Goal: Transaction & Acquisition: Purchase product/service

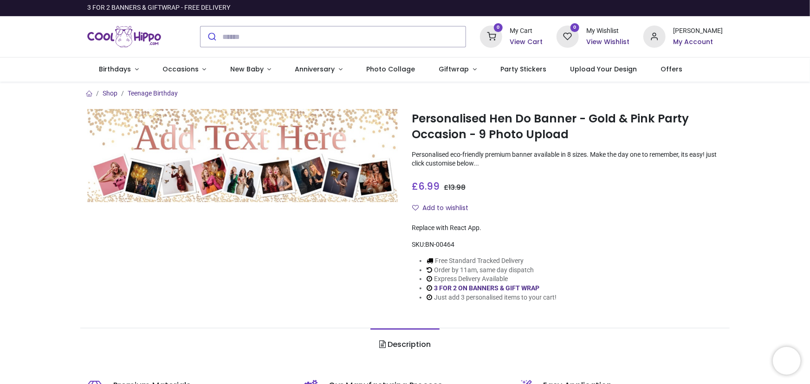
type input "**********"
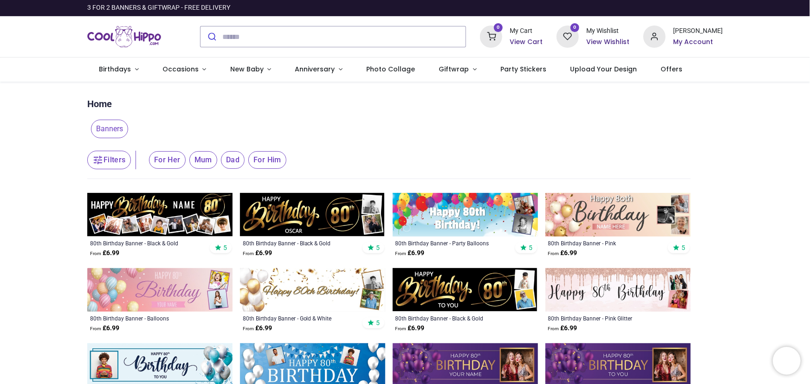
type input "**********"
click at [317, 284] on img at bounding box center [312, 290] width 145 height 44
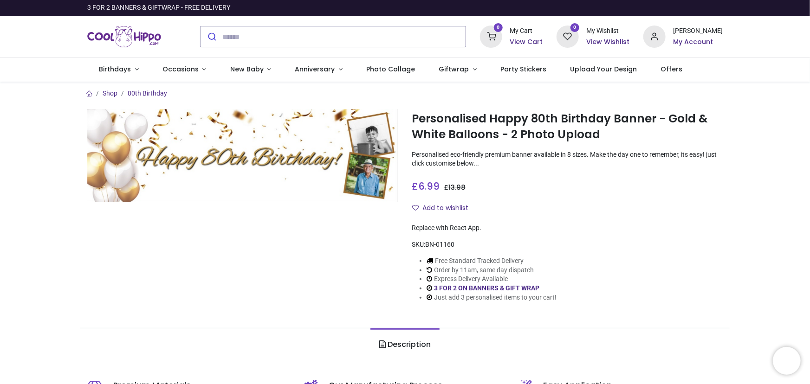
type input "**********"
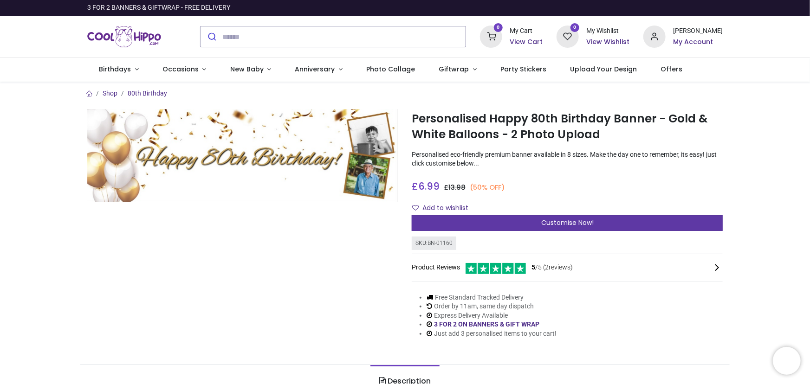
click at [544, 222] on span "Customise Now!" at bounding box center [567, 222] width 52 height 9
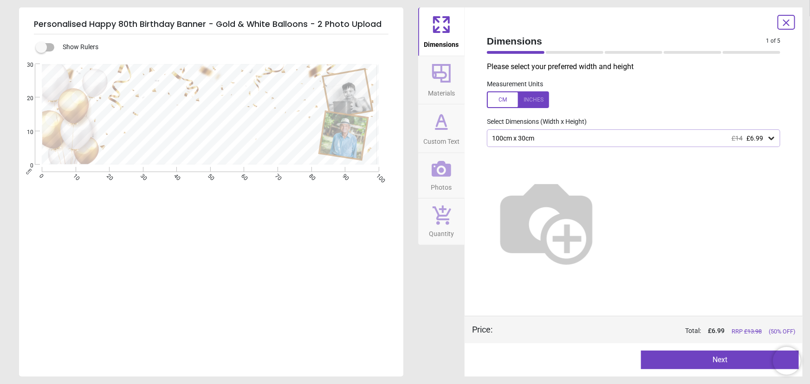
click at [772, 138] on icon at bounding box center [771, 138] width 9 height 9
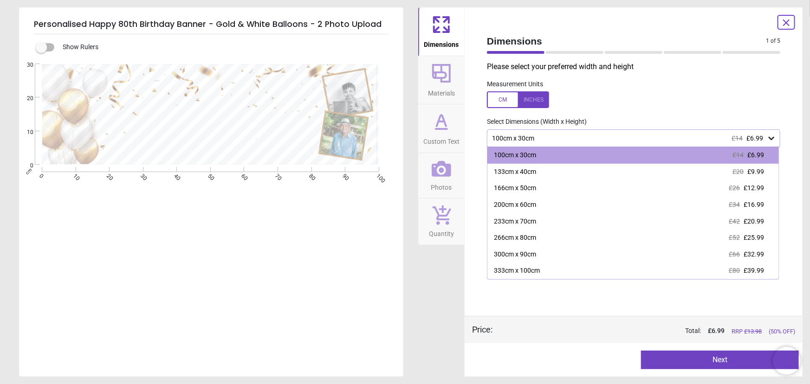
click at [770, 139] on icon at bounding box center [772, 138] width 6 height 3
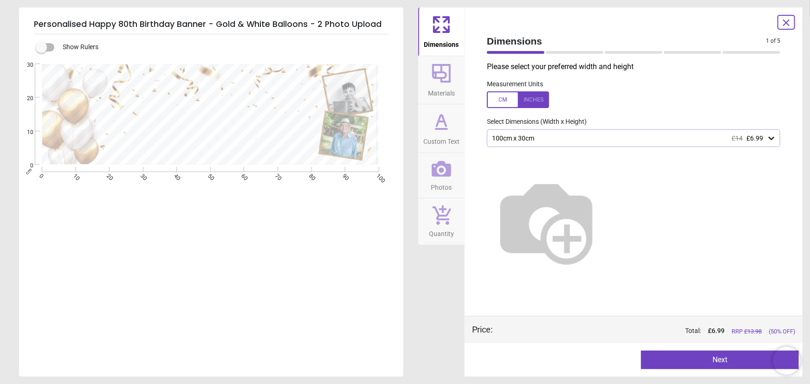
click at [722, 359] on button "Next" at bounding box center [720, 360] width 158 height 19
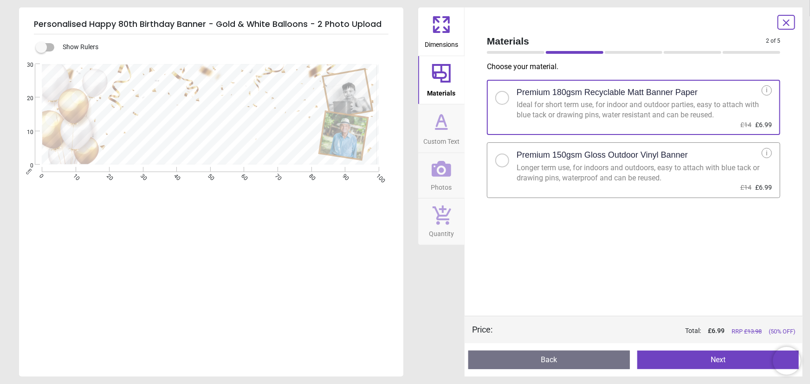
click at [717, 355] on button "Next" at bounding box center [717, 360] width 161 height 19
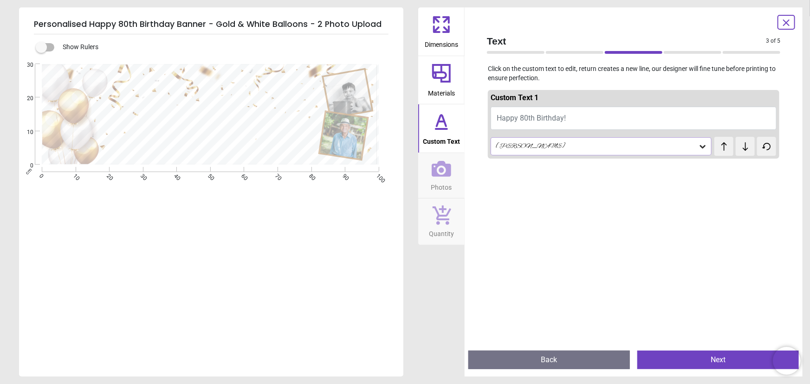
click at [626, 149] on div "Alex Brush" at bounding box center [596, 146] width 203 height 8
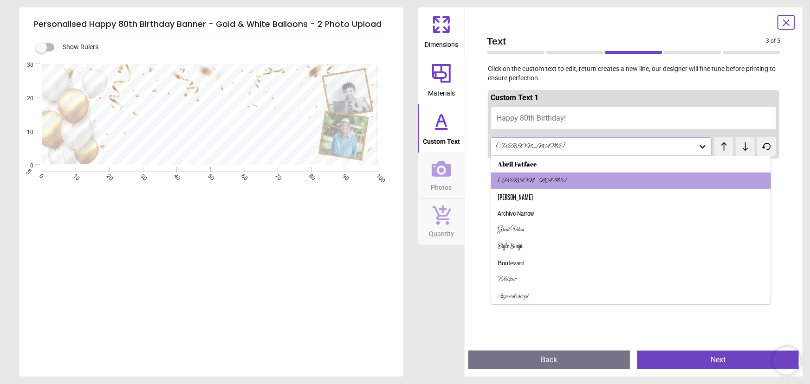
click at [626, 149] on div "Alex Brush" at bounding box center [596, 146] width 203 height 8
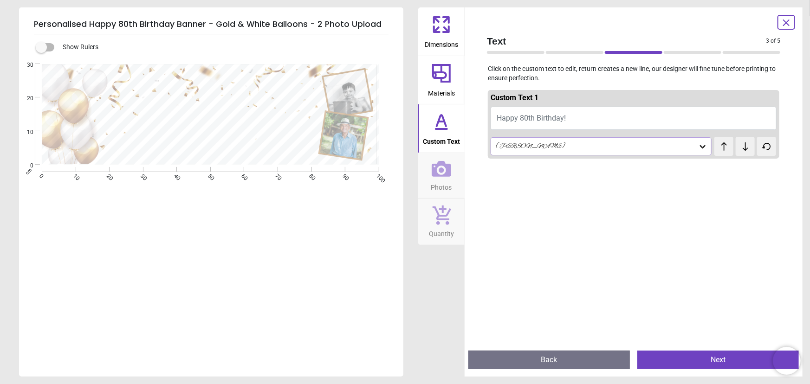
click at [617, 121] on button "Happy 80th Birthday!" at bounding box center [634, 118] width 286 height 23
click at [588, 116] on button "Happy 80th Birthday!" at bounding box center [634, 118] width 286 height 23
click at [643, 199] on div at bounding box center [633, 354] width 291 height 384
click at [218, 110] on textarea at bounding box center [205, 118] width 223 height 26
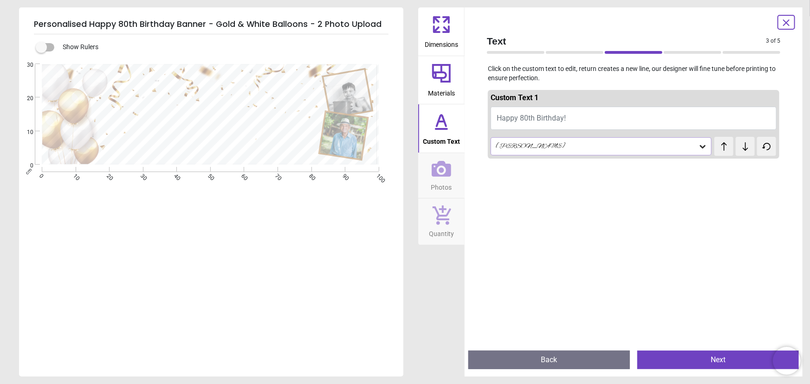
click at [586, 116] on button "Happy 80th Birthday!" at bounding box center [634, 118] width 286 height 23
click at [561, 115] on span "Happy 80th Birthday!" at bounding box center [531, 118] width 69 height 9
click at [563, 119] on span "Happy 80th Birthday!" at bounding box center [531, 118] width 69 height 9
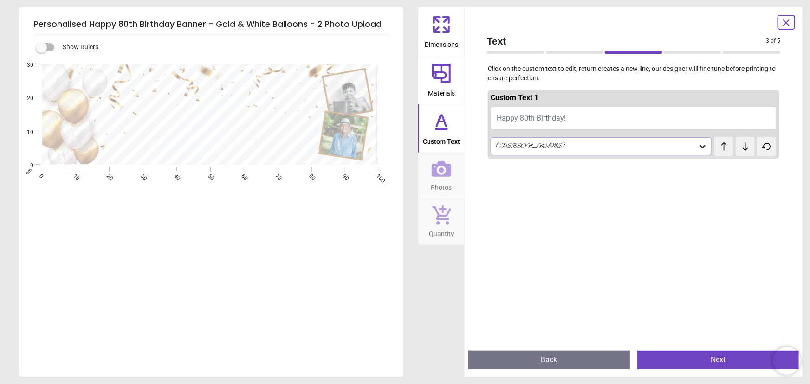
click at [615, 202] on div at bounding box center [633, 354] width 291 height 384
click at [548, 123] on button "Happy 80th Birthday!" at bounding box center [634, 118] width 286 height 23
click at [578, 116] on button "Happy 80th Birthday!" at bounding box center [634, 118] width 286 height 23
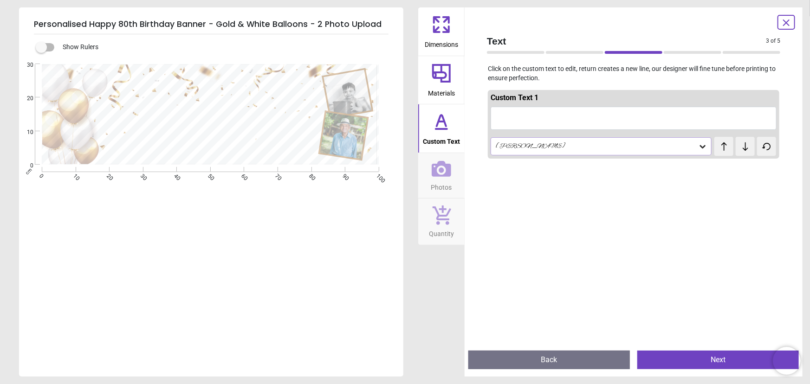
click at [578, 116] on button at bounding box center [634, 118] width 286 height 23
click at [271, 116] on textarea at bounding box center [205, 118] width 223 height 26
click at [567, 119] on button "Happy 80th Birthday!" at bounding box center [634, 118] width 286 height 23
click at [743, 150] on icon at bounding box center [745, 146] width 14 height 9
click at [563, 119] on span "Happy 80th Birthday!" at bounding box center [531, 118] width 69 height 9
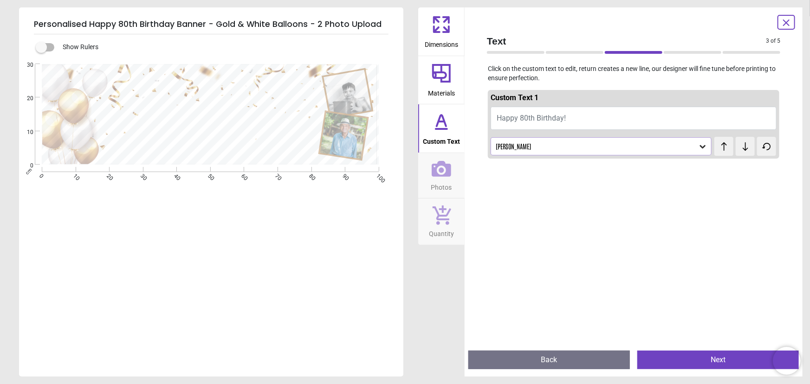
drag, startPoint x: 563, startPoint y: 119, endPoint x: 545, endPoint y: 115, distance: 19.0
click at [545, 115] on span "Happy 80th Birthday!" at bounding box center [531, 118] width 69 height 9
click at [589, 118] on button "Happy 80th Birthday!" at bounding box center [634, 118] width 286 height 23
click at [714, 363] on button "Next" at bounding box center [717, 360] width 161 height 19
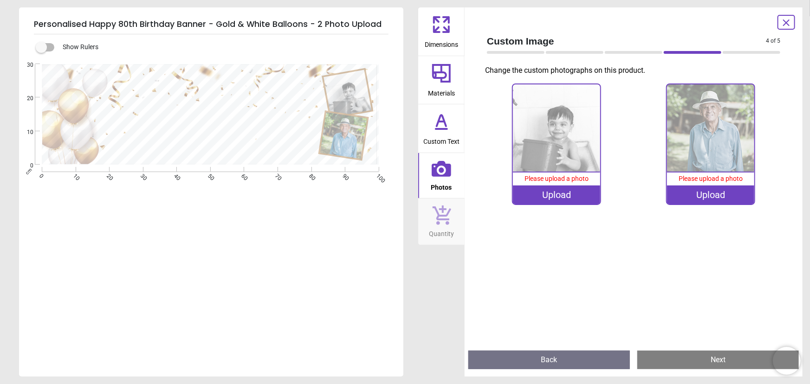
click at [561, 117] on img at bounding box center [557, 128] width 88 height 88
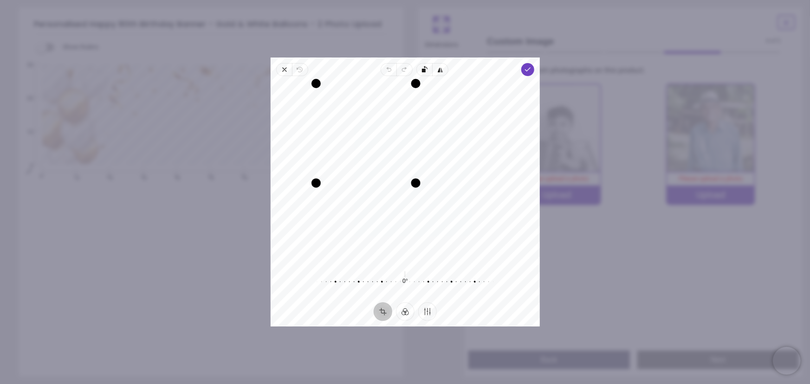
drag, startPoint x: 496, startPoint y: 265, endPoint x: 402, endPoint y: 199, distance: 113.9
click at [402, 199] on div "Recenter" at bounding box center [405, 173] width 254 height 178
drag, startPoint x: 418, startPoint y: 84, endPoint x: 410, endPoint y: 98, distance: 16.8
click at [409, 98] on div "Drag corner tr" at bounding box center [404, 94] width 9 height 9
drag, startPoint x: 315, startPoint y: 139, endPoint x: 326, endPoint y: 138, distance: 10.7
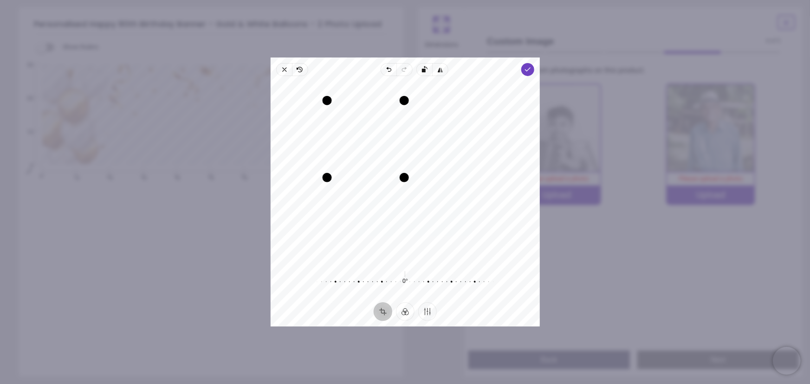
click at [326, 138] on div "Drag edge l" at bounding box center [326, 139] width 9 height 77
drag, startPoint x: 381, startPoint y: 148, endPoint x: 370, endPoint y: 141, distance: 12.5
click at [370, 141] on div "Recenter" at bounding box center [405, 173] width 254 height 178
click at [524, 237] on div "Recenter" at bounding box center [405, 173] width 254 height 178
click at [527, 72] on icon "button" at bounding box center [526, 69] width 7 height 7
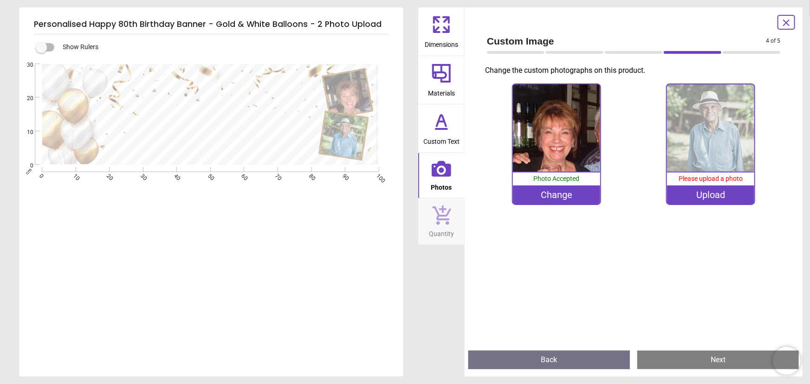
click at [708, 177] on span "Please upload a photo" at bounding box center [710, 178] width 64 height 7
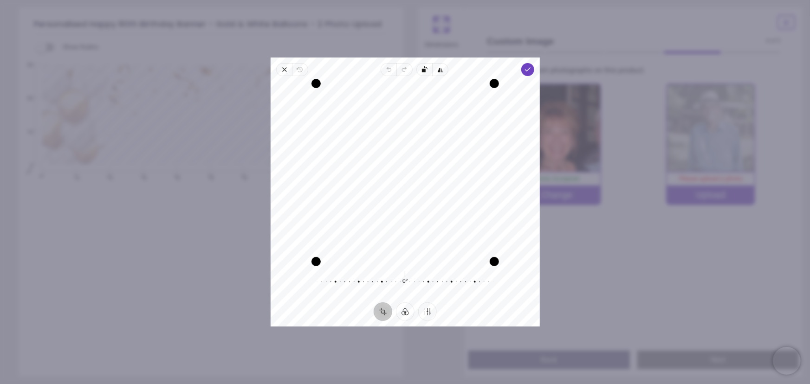
drag, startPoint x: 429, startPoint y: 150, endPoint x: 427, endPoint y: 220, distance: 69.6
click at [427, 220] on div "Recenter" at bounding box center [405, 173] width 254 height 178
drag, startPoint x: 317, startPoint y: 264, endPoint x: 329, endPoint y: 199, distance: 66.1
click at [329, 199] on div "Recenter" at bounding box center [405, 173] width 254 height 178
drag, startPoint x: 493, startPoint y: 228, endPoint x: 437, endPoint y: 208, distance: 59.6
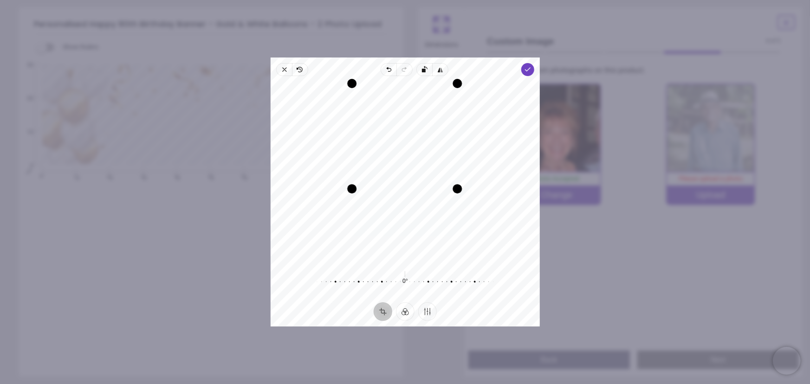
click at [437, 208] on div "Recenter" at bounding box center [405, 173] width 254 height 178
click at [520, 220] on div "Recenter" at bounding box center [405, 173] width 254 height 178
click at [526, 68] on icon "button" at bounding box center [526, 69] width 7 height 7
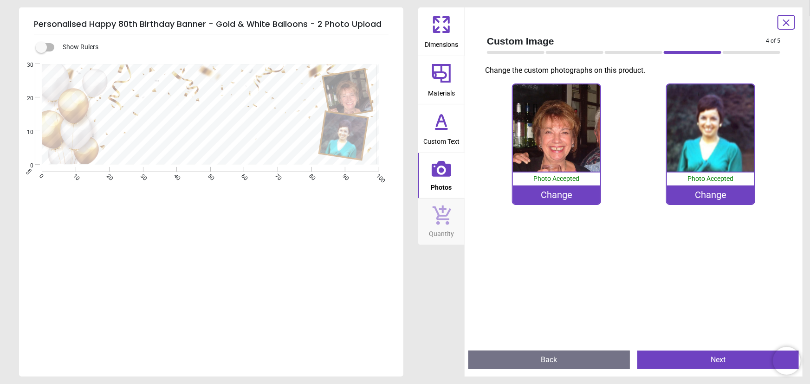
click at [259, 139] on div ".cls-1 { fill: none; } .cls-1, .cls-2, .cls-3 { stroke-width: 0px; } .cls-4 { c…" at bounding box center [210, 114] width 382 height 101
click at [446, 131] on icon at bounding box center [441, 121] width 22 height 22
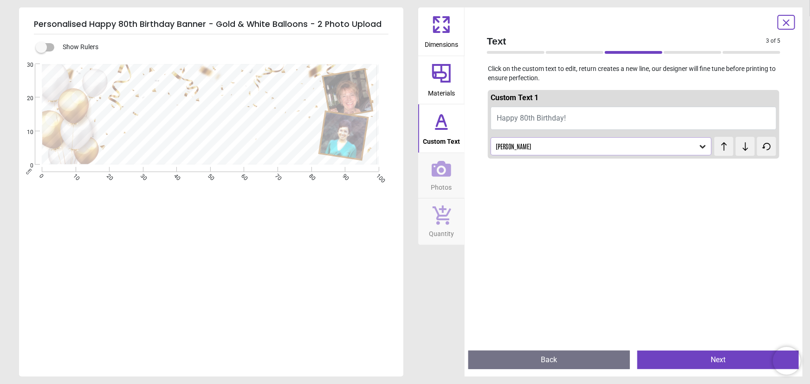
click at [553, 120] on span "Happy 80th Birthday!" at bounding box center [531, 118] width 69 height 9
click at [570, 118] on button "Happy 80th Birthday!" at bounding box center [634, 118] width 286 height 23
click at [561, 115] on span "Happy 80th Birthday!" at bounding box center [531, 118] width 69 height 9
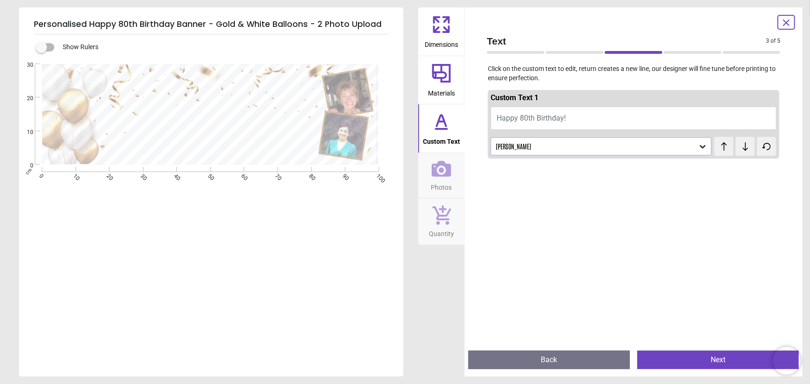
click at [561, 115] on span "Happy 80th Birthday!" at bounding box center [531, 118] width 69 height 9
drag, startPoint x: 561, startPoint y: 115, endPoint x: 525, endPoint y: 110, distance: 36.2
click at [525, 110] on button "Happy 80th Birthday!" at bounding box center [634, 118] width 286 height 23
click at [571, 122] on button "Happy 80th Birthday!" at bounding box center [634, 118] width 286 height 23
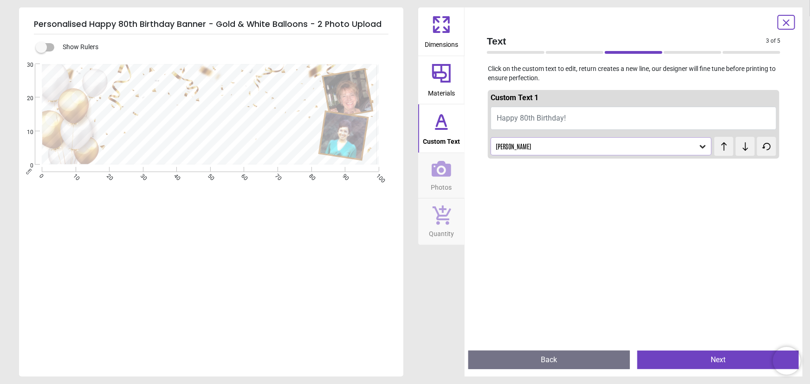
click at [534, 116] on span "Happy 80th Birthday!" at bounding box center [531, 118] width 69 height 9
type textarea "********"
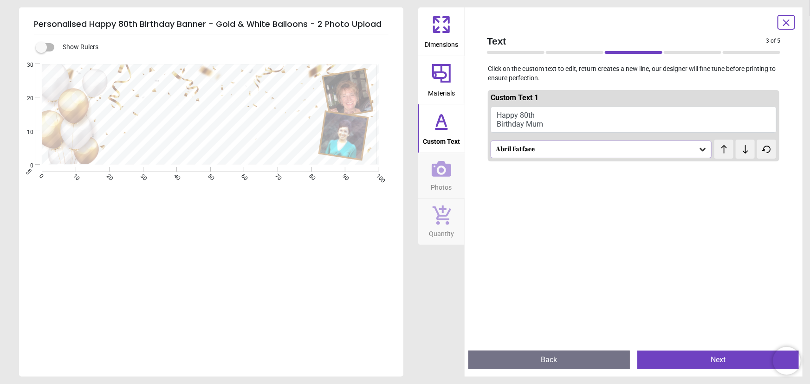
type textarea "**********"
click at [709, 357] on button "Next" at bounding box center [717, 360] width 161 height 19
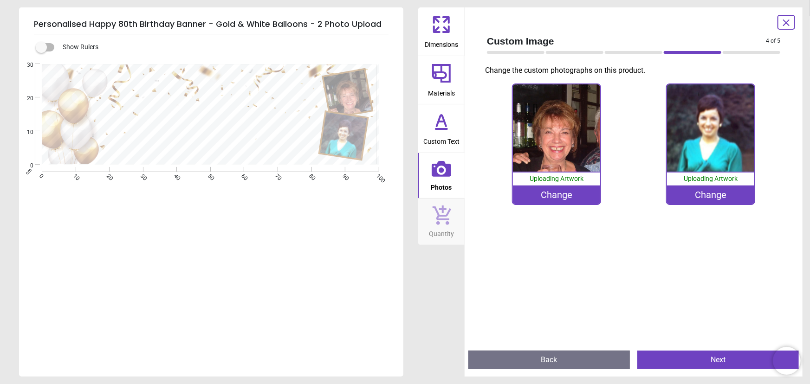
click at [567, 192] on div "Change" at bounding box center [557, 195] width 88 height 19
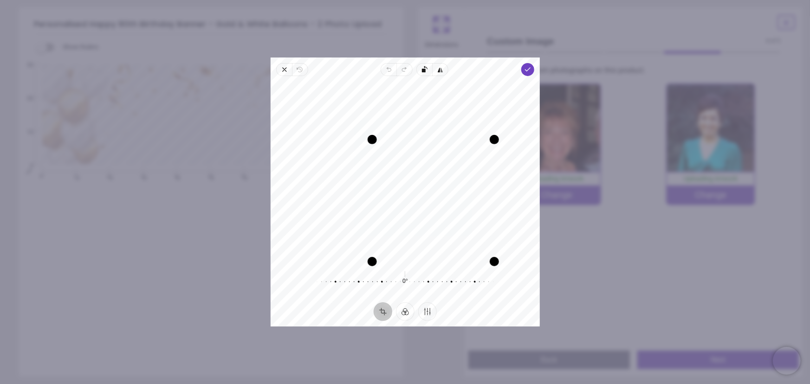
drag, startPoint x: 316, startPoint y: 85, endPoint x: 370, endPoint y: 144, distance: 79.5
click at [370, 144] on div "Drag corner tl" at bounding box center [372, 139] width 9 height 9
drag, startPoint x: 374, startPoint y: 265, endPoint x: 378, endPoint y: 195, distance: 69.7
click at [378, 195] on div "Recenter" at bounding box center [405, 173] width 254 height 178
drag, startPoint x: 492, startPoint y: 229, endPoint x: 472, endPoint y: 218, distance: 22.9
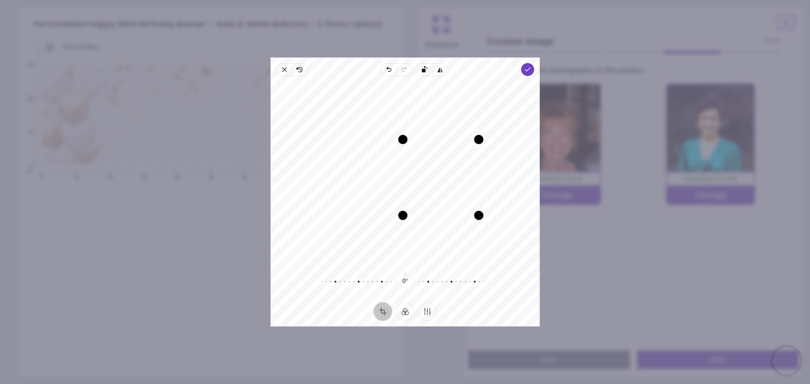
click at [474, 218] on div "Drag corner br" at bounding box center [478, 215] width 9 height 9
drag, startPoint x: 454, startPoint y: 187, endPoint x: 477, endPoint y: 194, distance: 23.6
click at [477, 194] on div "Recenter" at bounding box center [405, 173] width 254 height 178
click at [523, 70] on span "Done" at bounding box center [527, 69] width 13 height 13
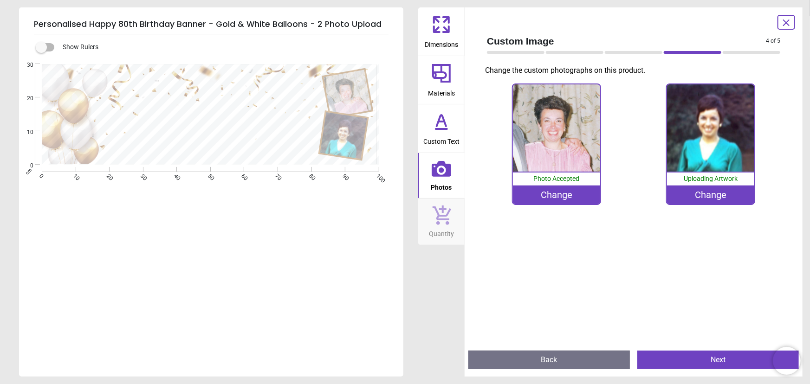
click at [703, 199] on div "Change" at bounding box center [711, 195] width 88 height 19
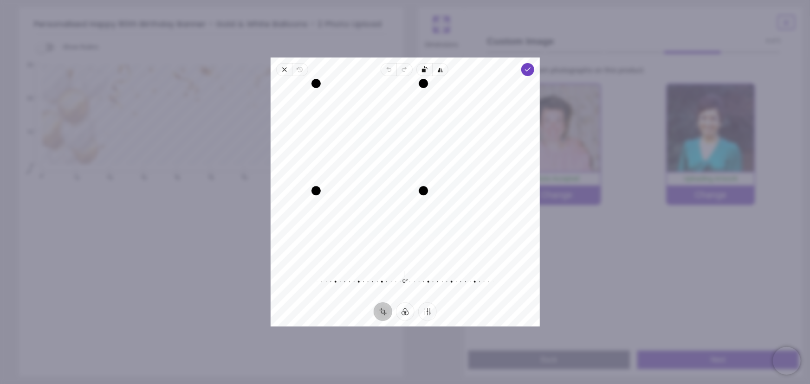
drag, startPoint x: 494, startPoint y: 265, endPoint x: 430, endPoint y: 187, distance: 101.0
click at [428, 187] on div "Drag corner br" at bounding box center [423, 191] width 9 height 9
drag, startPoint x: 423, startPoint y: 83, endPoint x: 422, endPoint y: 103, distance: 20.5
click at [422, 103] on div "Recenter" at bounding box center [405, 173] width 254 height 178
drag, startPoint x: 314, startPoint y: 94, endPoint x: 330, endPoint y: 96, distance: 16.3
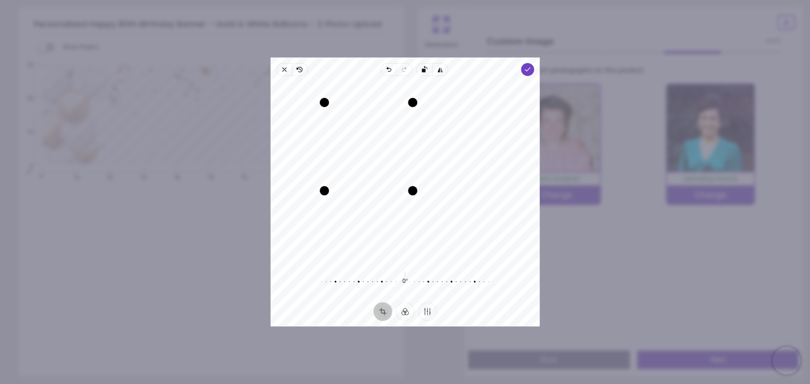
click at [330, 96] on div "Recenter" at bounding box center [405, 173] width 254 height 178
drag, startPoint x: 370, startPoint y: 146, endPoint x: 377, endPoint y: 152, distance: 9.2
click at [377, 152] on button "Recenter" at bounding box center [368, 147] width 22 height 22
click at [529, 65] on span "Done" at bounding box center [527, 69] width 13 height 13
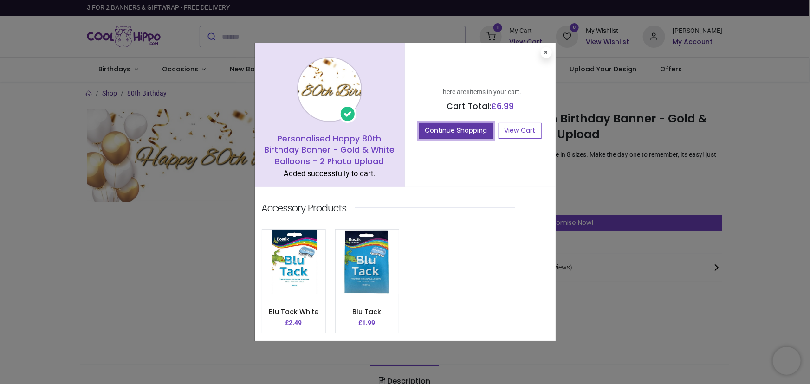
click at [456, 130] on button "Continue Shopping" at bounding box center [456, 131] width 74 height 16
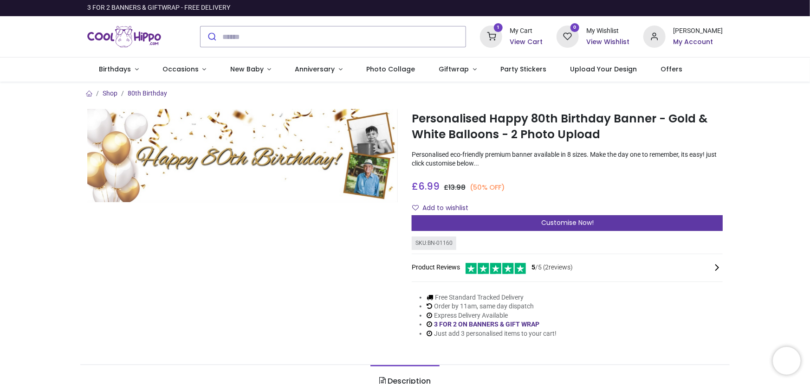
click at [521, 226] on div "Customise Now!" at bounding box center [567, 223] width 311 height 16
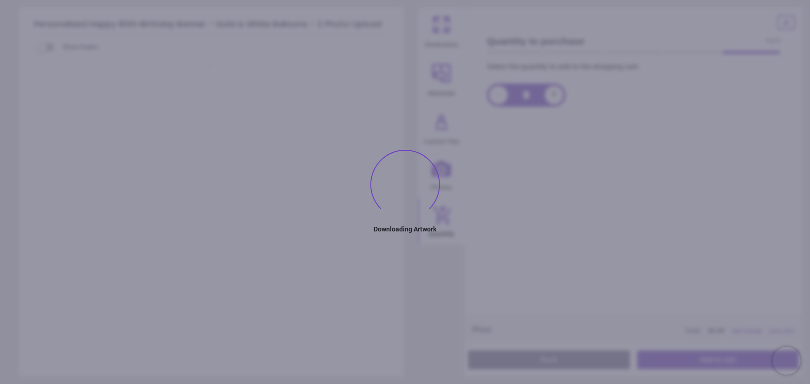
type textarea "**********"
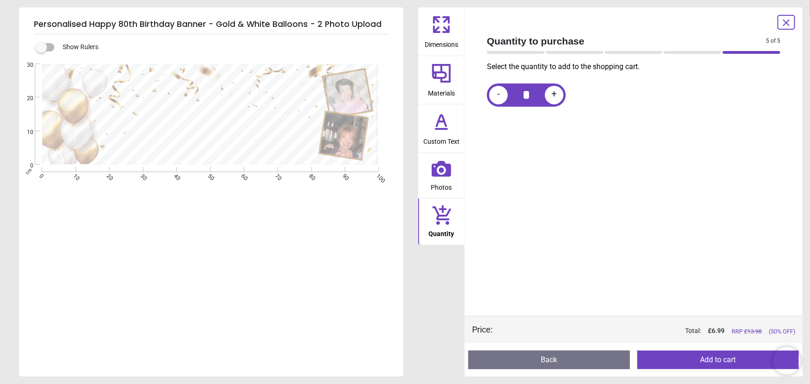
click at [533, 362] on button "Back" at bounding box center [548, 360] width 161 height 19
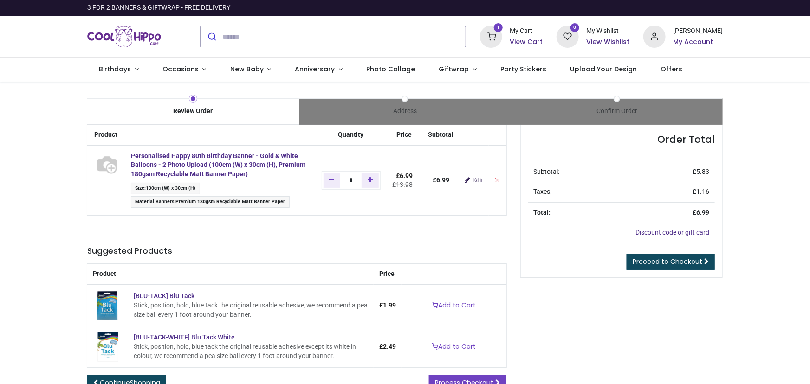
type input "**********"
click at [473, 177] on link "Edit" at bounding box center [474, 180] width 18 height 6
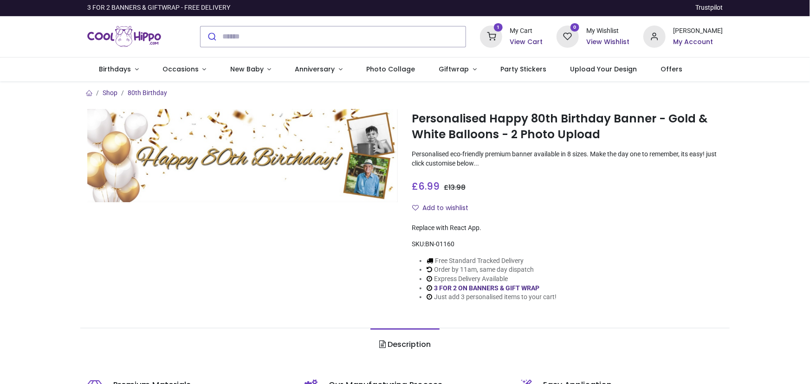
click at [503, 24] on sup "1" at bounding box center [498, 27] width 9 height 9
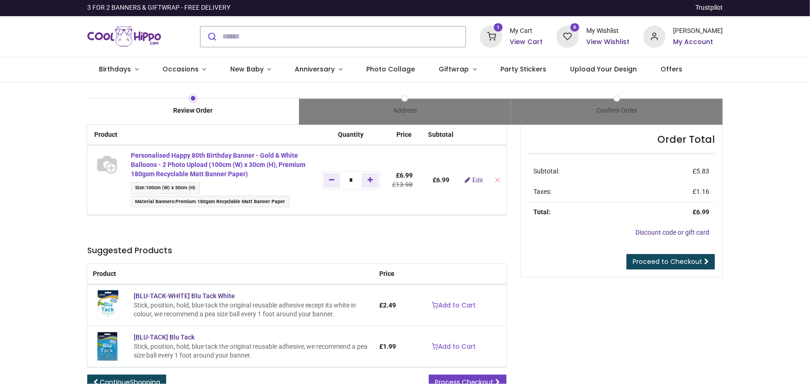
click at [188, 153] on strong "Personalised Happy 80th Birthday Banner - Gold & White Balloons - 2 Photo Uploa…" at bounding box center [218, 165] width 174 height 26
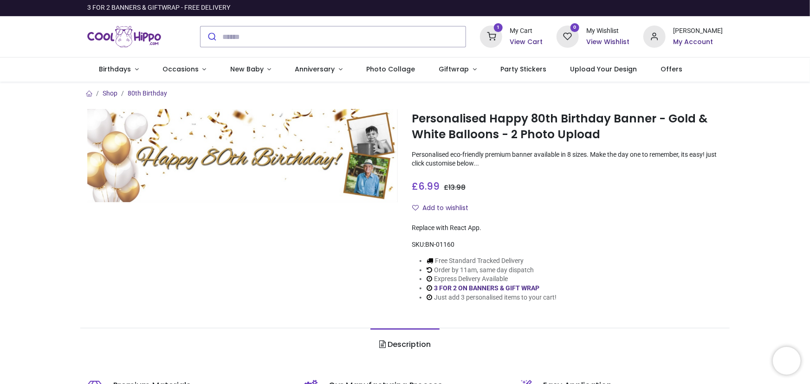
type input "**********"
click at [542, 45] on h6 "View Cart" at bounding box center [526, 42] width 33 height 9
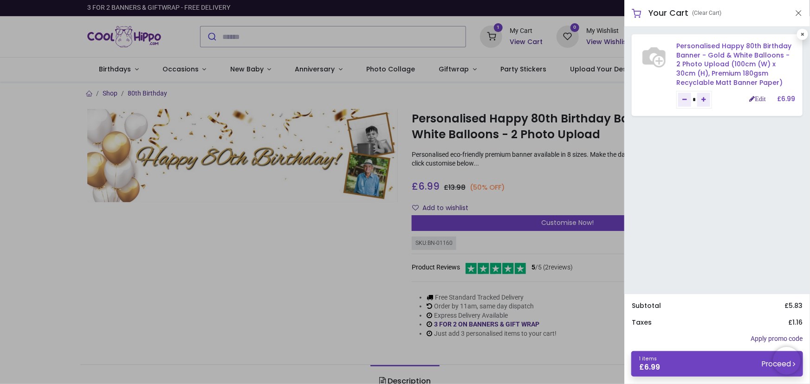
click at [730, 59] on link "Personalised Happy 80th Birthday Banner - Gold & White Balloons - 2 Photo Uploa…" at bounding box center [733, 63] width 115 height 45
click at [747, 61] on link "Personalised Happy 80th Birthday Banner - Gold & White Balloons - 2 Photo Uploa…" at bounding box center [733, 63] width 115 height 45
click at [759, 101] on link "Edit" at bounding box center [757, 99] width 16 height 6
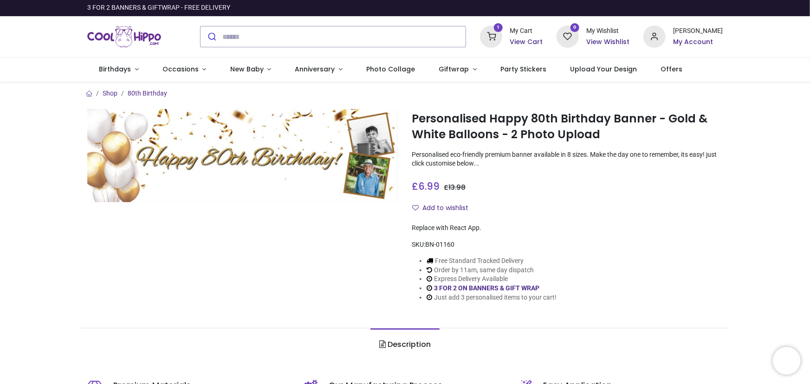
type input "**********"
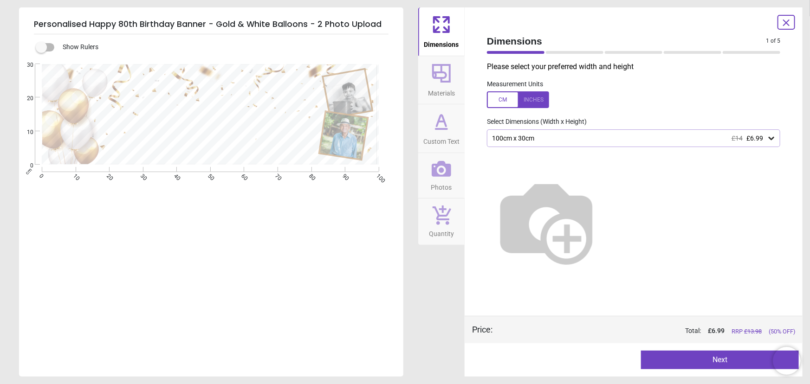
type textarea "**********"
click at [729, 359] on button "Next" at bounding box center [720, 360] width 158 height 19
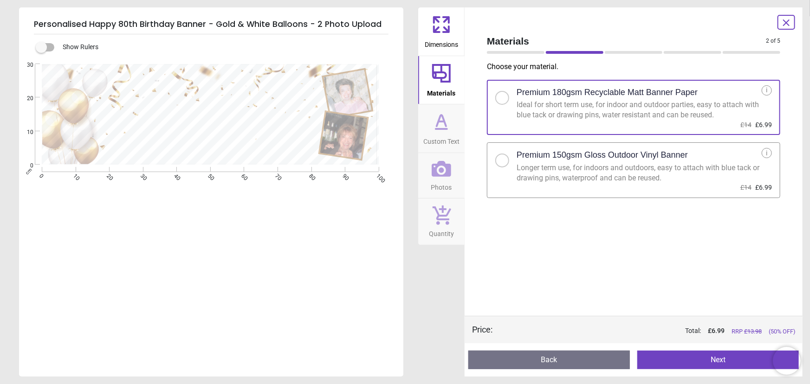
click at [729, 359] on button "Next" at bounding box center [717, 360] width 161 height 19
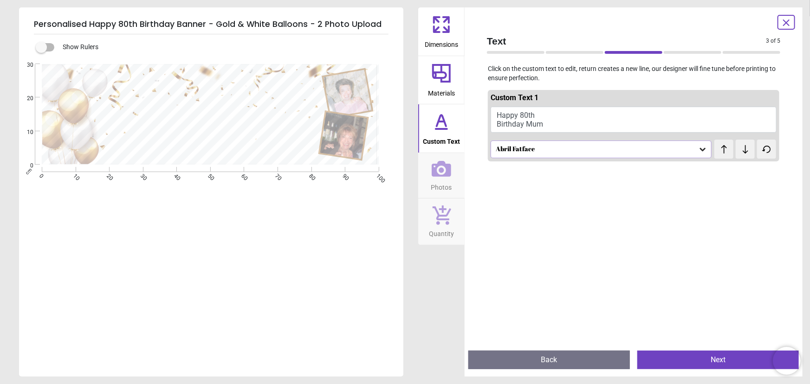
click at [700, 149] on icon at bounding box center [703, 149] width 6 height 3
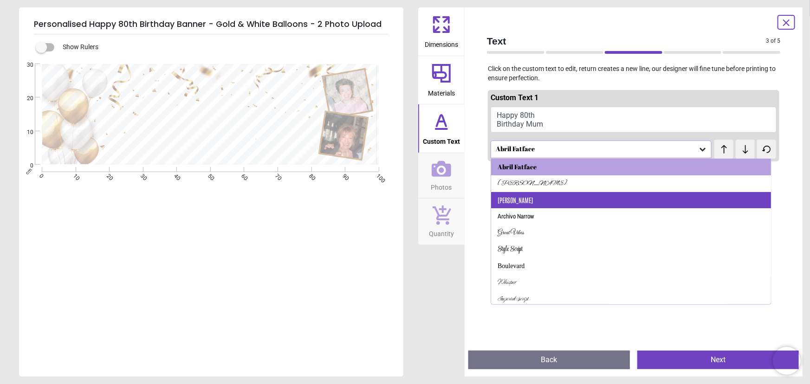
click at [617, 194] on div "Antonio" at bounding box center [631, 200] width 280 height 17
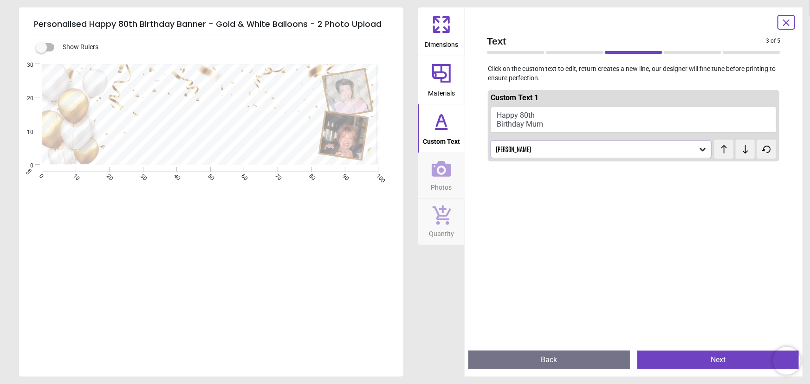
click at [703, 143] on div "Antonio" at bounding box center [601, 150] width 221 height 18
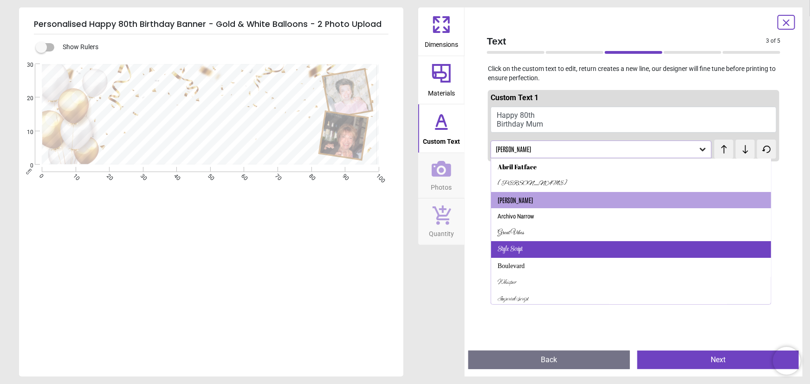
click at [595, 243] on div "Style Script" at bounding box center [631, 249] width 280 height 17
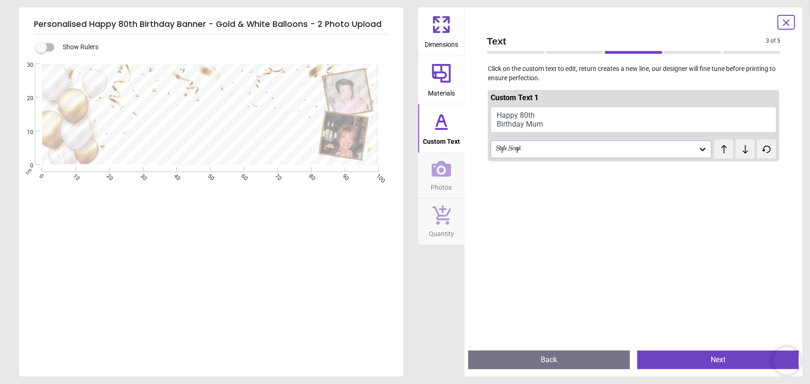
click at [704, 356] on button "Next" at bounding box center [717, 360] width 161 height 19
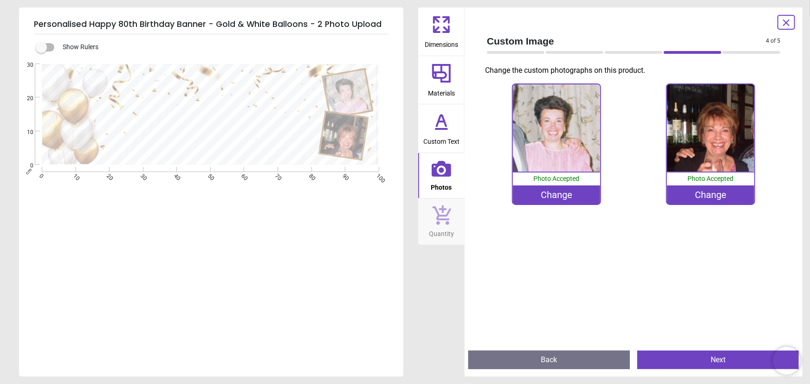
click at [704, 356] on button "Next" at bounding box center [717, 360] width 161 height 19
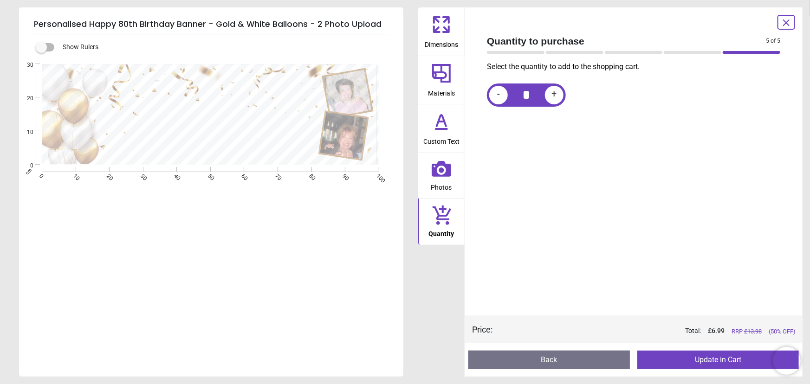
click at [704, 356] on button "Update in Cart" at bounding box center [717, 360] width 161 height 19
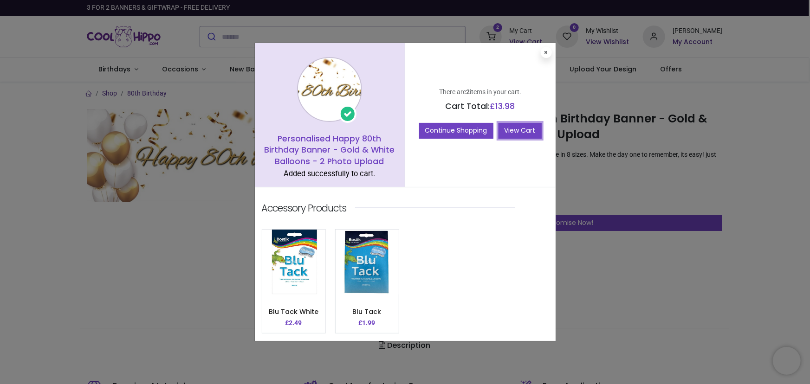
click at [517, 129] on link "View Cart" at bounding box center [519, 131] width 43 height 16
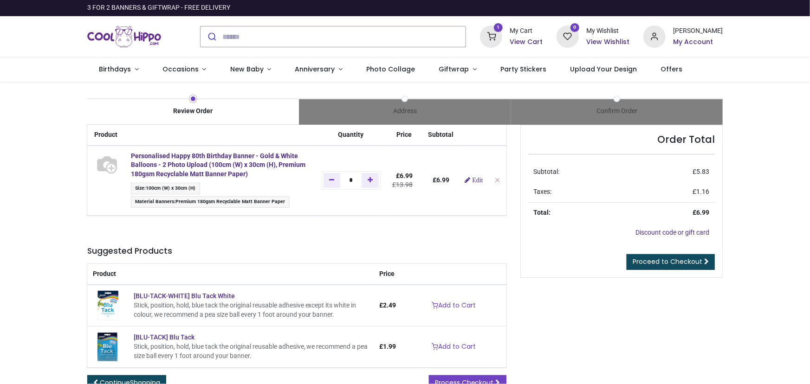
type input "**********"
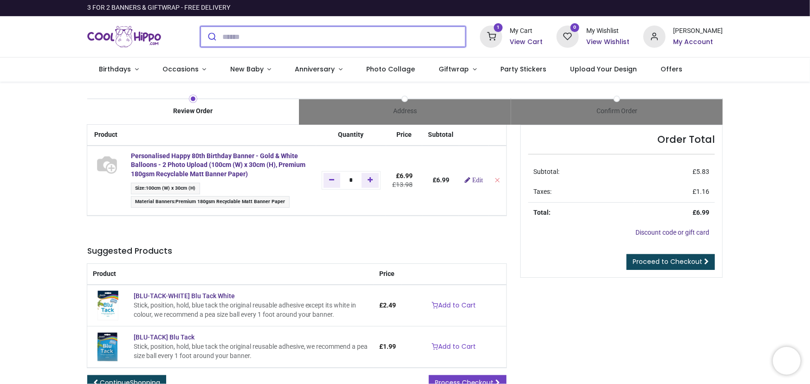
click at [397, 38] on input "search" at bounding box center [344, 36] width 244 height 20
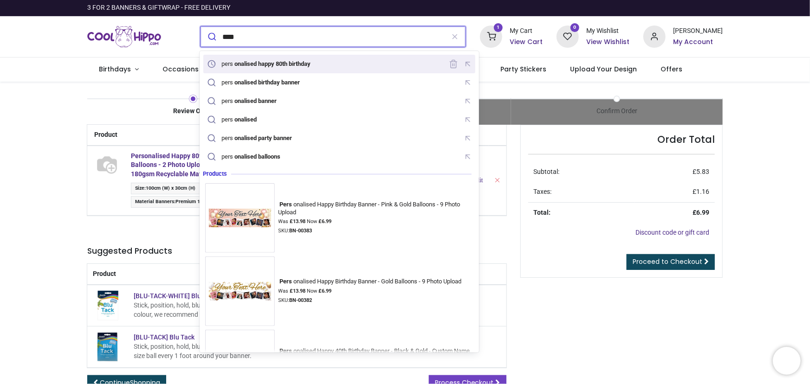
click at [299, 60] on mark "onalised happy 80th birthday" at bounding box center [272, 63] width 78 height 9
type input "**********"
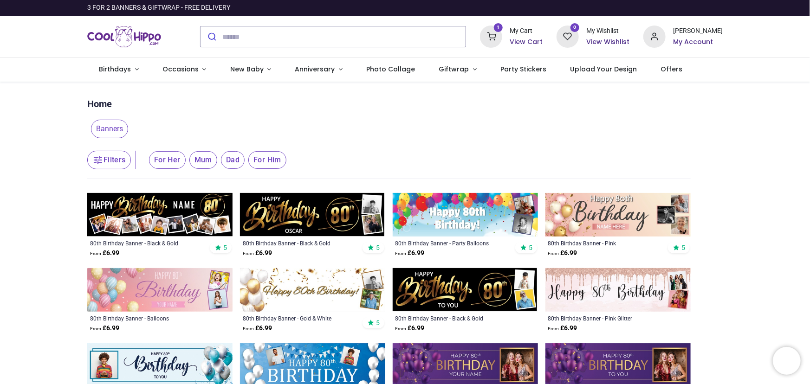
type input "**********"
click at [309, 282] on img at bounding box center [312, 290] width 145 height 44
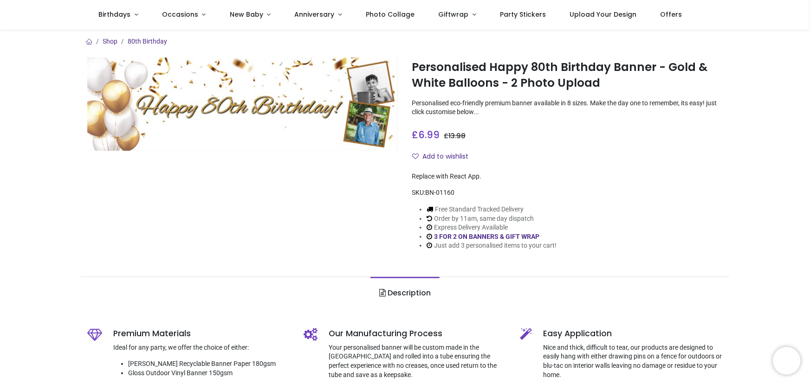
scroll to position [48, 0]
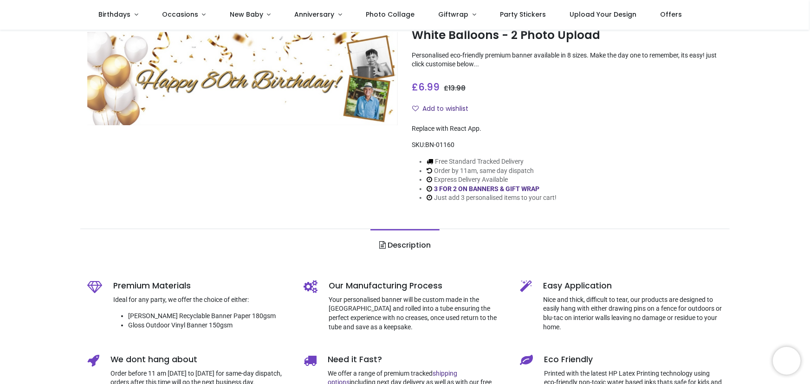
type input "**********"
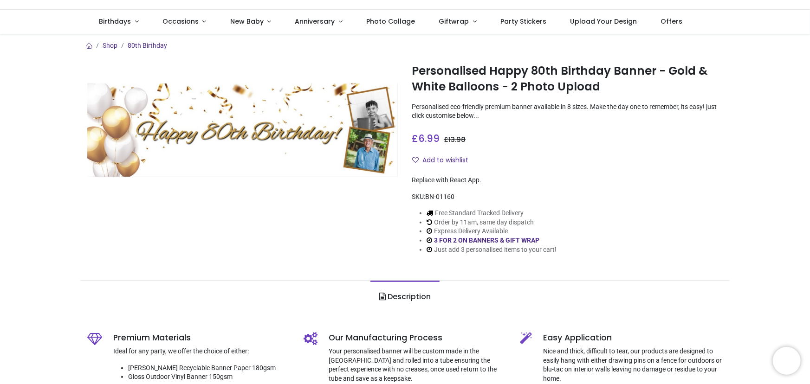
scroll to position [0, 0]
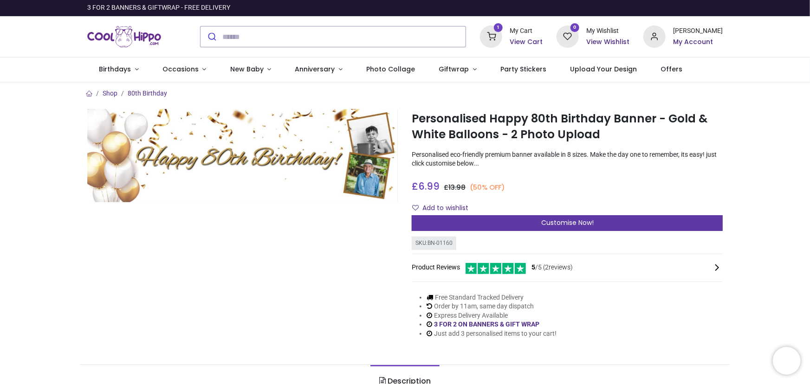
click at [525, 224] on div "Customise Now!" at bounding box center [567, 223] width 311 height 16
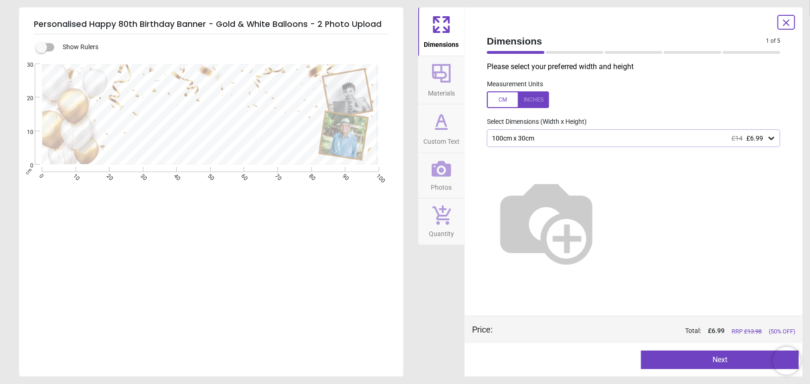
click at [751, 358] on button "Next" at bounding box center [720, 360] width 158 height 19
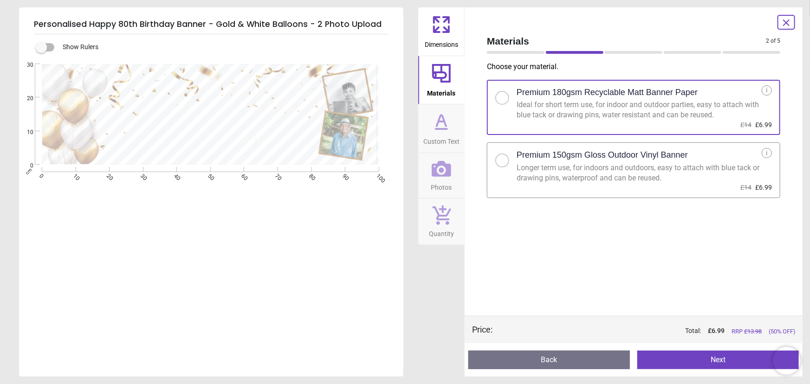
click at [737, 360] on button "Next" at bounding box center [717, 360] width 161 height 19
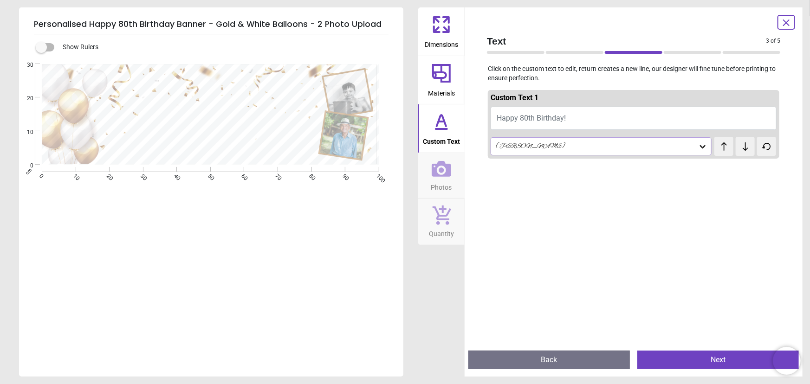
click at [535, 119] on span "Happy 80th Birthday!" at bounding box center [531, 118] width 69 height 9
type textarea "**********"
click at [711, 357] on button "Next" at bounding box center [717, 360] width 161 height 19
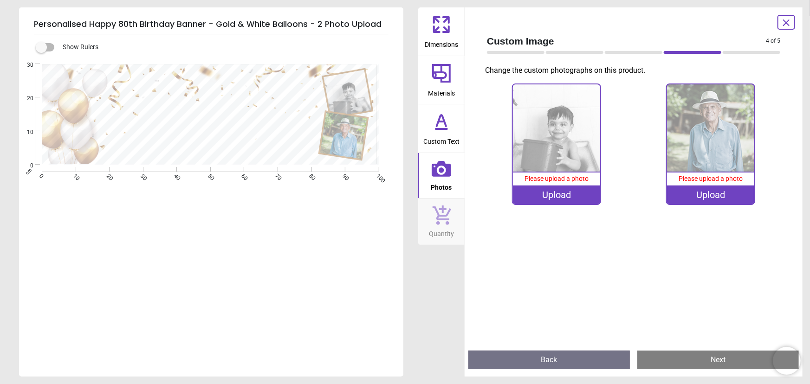
click at [549, 180] on span "Please upload a photo" at bounding box center [556, 178] width 64 height 7
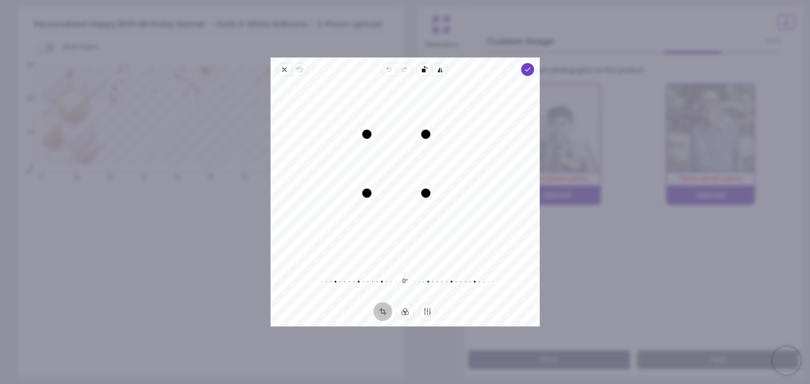
drag, startPoint x: 445, startPoint y: 212, endPoint x: 421, endPoint y: 200, distance: 26.8
click at [421, 198] on div "Drag corner br" at bounding box center [425, 193] width 9 height 9
drag, startPoint x: 366, startPoint y: 134, endPoint x: 374, endPoint y: 145, distance: 13.4
click at [374, 145] on div "Drag corner tl" at bounding box center [376, 143] width 9 height 9
drag, startPoint x: 399, startPoint y: 167, endPoint x: 399, endPoint y: 158, distance: 8.8
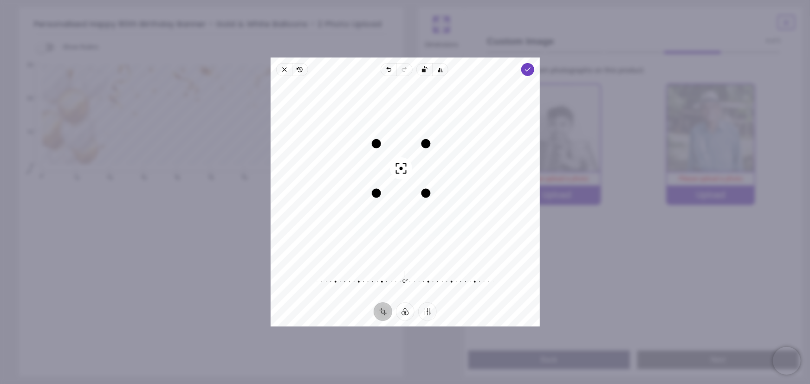
click at [399, 158] on button "Recenter" at bounding box center [401, 168] width 22 height 22
click at [403, 149] on div "Drag edge t" at bounding box center [405, 149] width 48 height 9
click at [525, 68] on icon "button" at bounding box center [526, 69] width 7 height 7
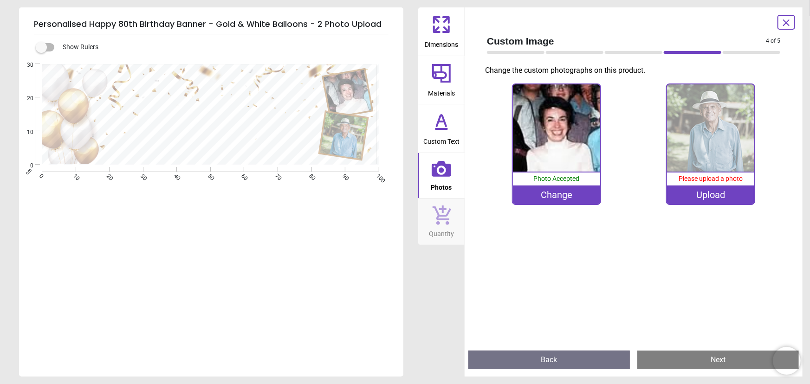
click at [709, 180] on span "Please upload a photo" at bounding box center [710, 178] width 64 height 7
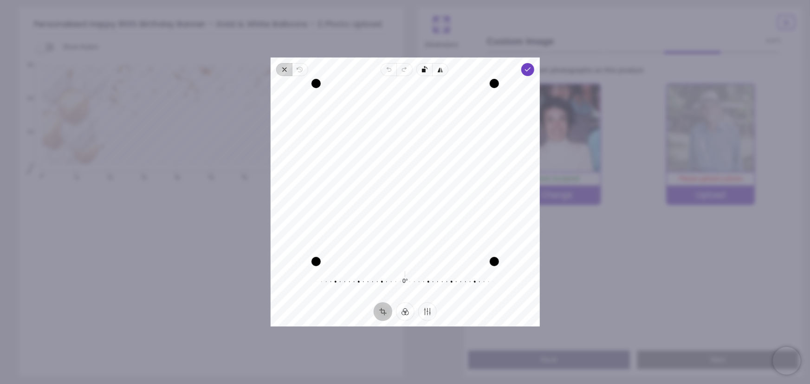
click at [284, 70] on icon "button" at bounding box center [285, 70] width 4 height 4
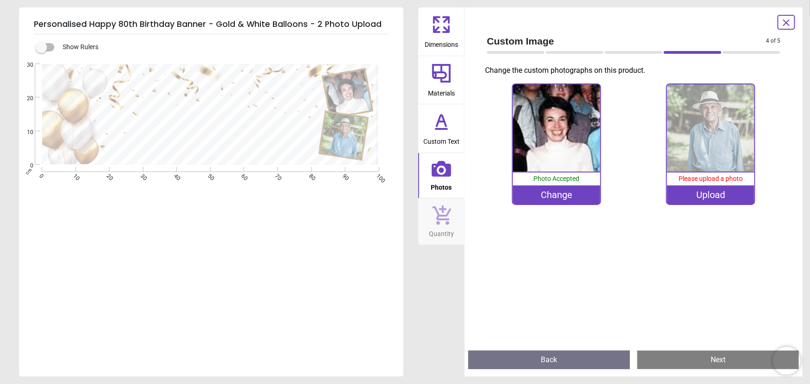
click at [705, 195] on div "Upload" at bounding box center [711, 195] width 88 height 19
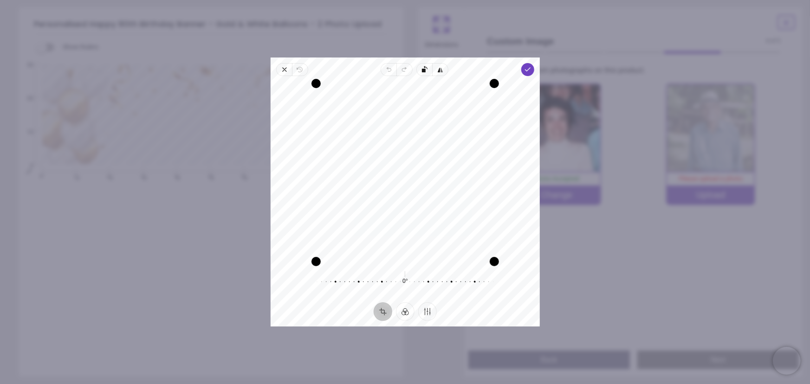
drag, startPoint x: 415, startPoint y: 133, endPoint x: 407, endPoint y: 181, distance: 48.9
click at [407, 181] on div "Recenter" at bounding box center [405, 173] width 254 height 178
drag, startPoint x: 315, startPoint y: 263, endPoint x: 339, endPoint y: 222, distance: 47.6
click at [339, 222] on div "Recenter" at bounding box center [405, 173] width 254 height 178
drag, startPoint x: 496, startPoint y: 79, endPoint x: 473, endPoint y: 90, distance: 25.1
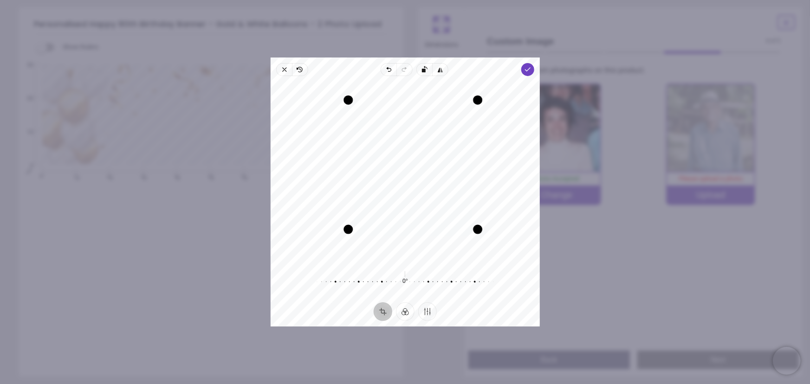
click at [473, 90] on div "Recenter" at bounding box center [405, 173] width 254 height 178
drag, startPoint x: 414, startPoint y: 161, endPoint x: 415, endPoint y: 172, distance: 10.3
click at [415, 172] on button "Recenter" at bounding box center [413, 165] width 22 height 22
drag, startPoint x: 497, startPoint y: 267, endPoint x: 478, endPoint y: 246, distance: 28.0
click at [478, 246] on div "Drag corner br" at bounding box center [474, 242] width 9 height 9
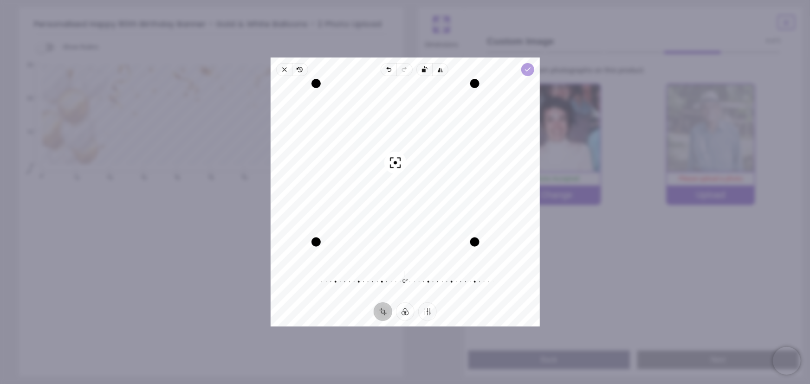
click at [528, 68] on icon "button" at bounding box center [526, 69] width 7 height 7
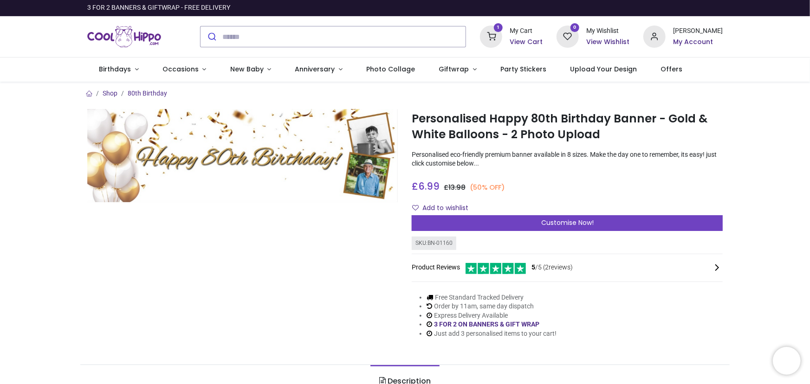
click at [503, 26] on sup "1" at bounding box center [498, 27] width 9 height 9
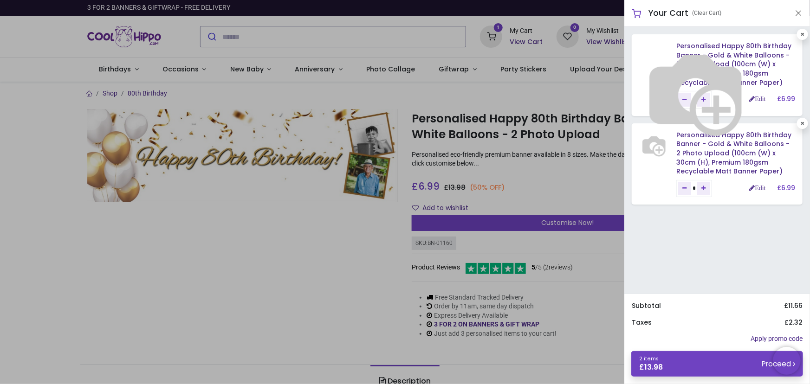
click at [650, 60] on img at bounding box center [695, 92] width 119 height 119
click at [668, 90] on img at bounding box center [695, 92] width 119 height 119
click at [652, 146] on img at bounding box center [695, 92] width 119 height 119
drag, startPoint x: 652, startPoint y: 146, endPoint x: 676, endPoint y: 87, distance: 63.7
click at [676, 87] on img at bounding box center [695, 92] width 119 height 119
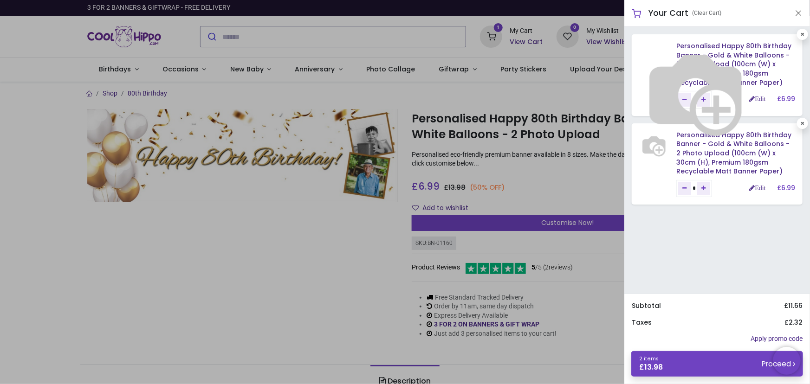
click at [663, 79] on img at bounding box center [695, 92] width 119 height 119
click at [716, 107] on img at bounding box center [695, 92] width 119 height 119
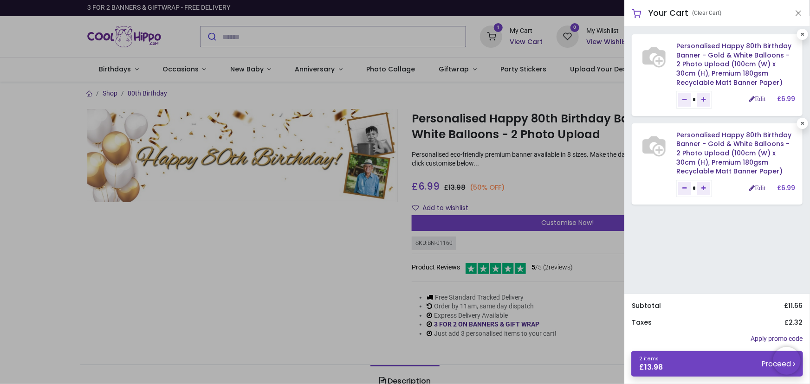
click at [261, 250] on div at bounding box center [405, 192] width 810 height 384
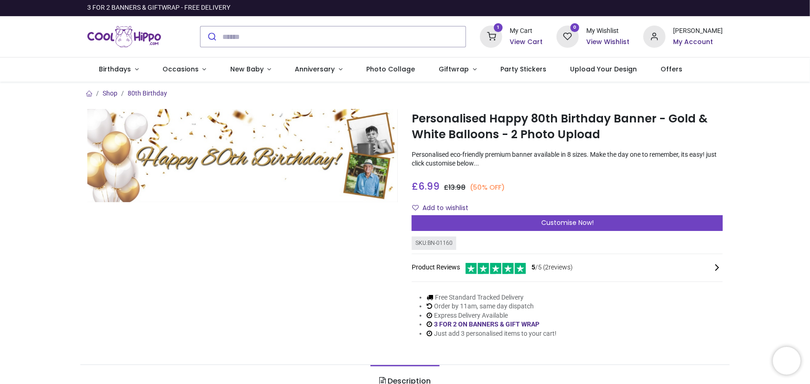
click at [530, 43] on h6 "View Cart" at bounding box center [526, 42] width 33 height 9
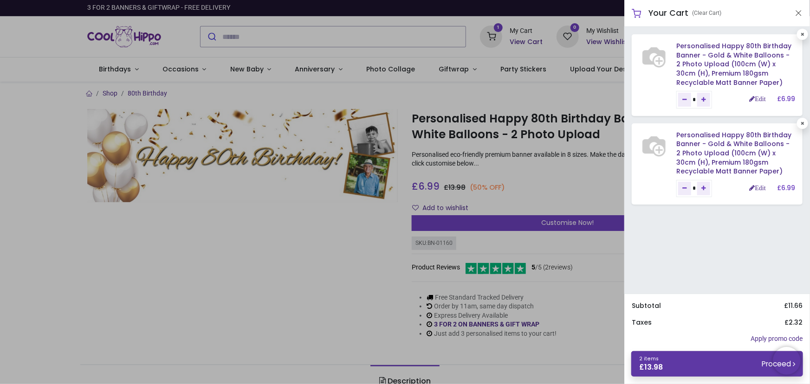
click at [720, 358] on link "2 items £ 13.98 Proceed" at bounding box center [717, 364] width 172 height 26
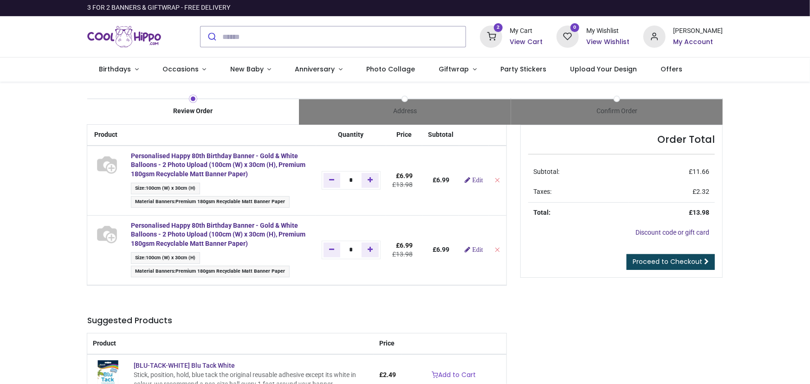
type input "**********"
click at [474, 177] on link "Edit" at bounding box center [474, 180] width 18 height 6
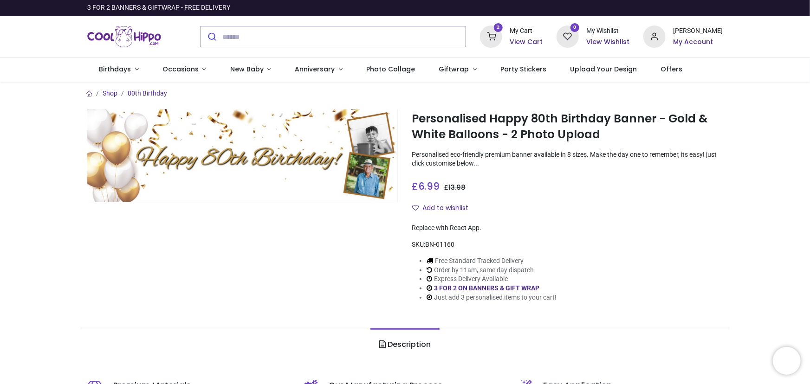
type input "**********"
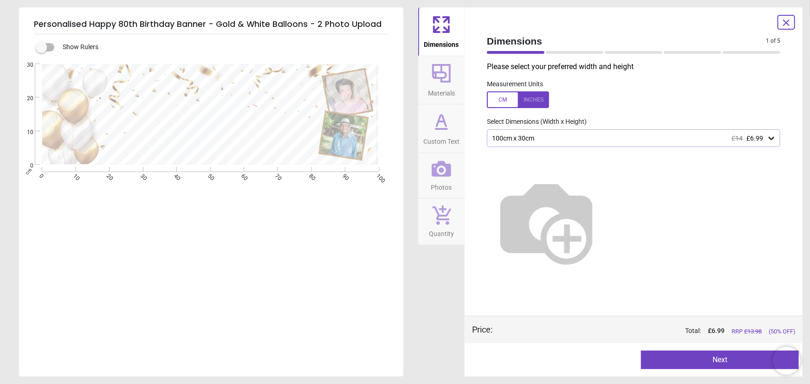
type textarea "**********"
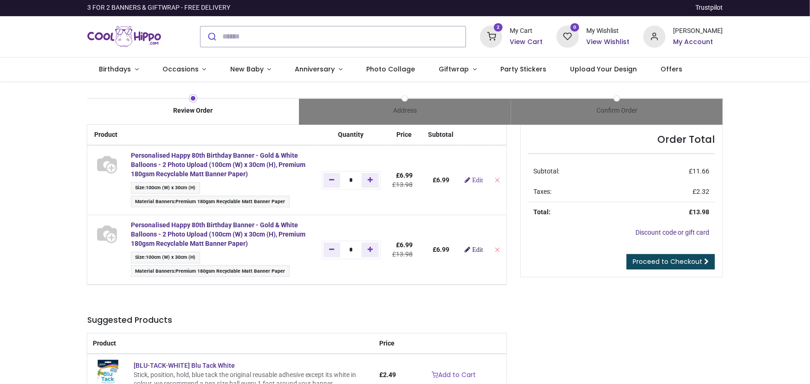
click at [475, 248] on link "Edit" at bounding box center [474, 249] width 18 height 6
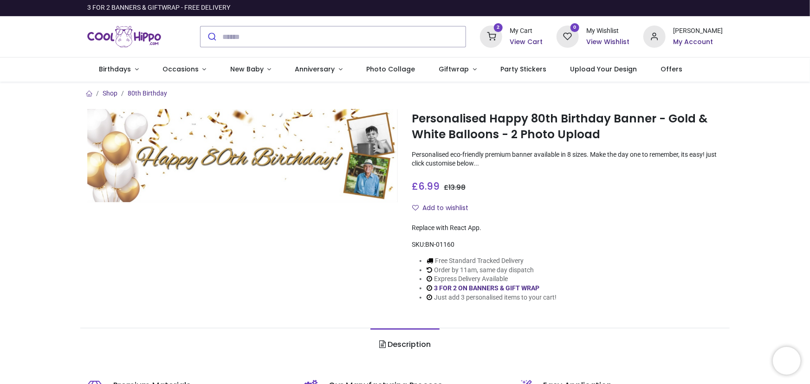
type input "**********"
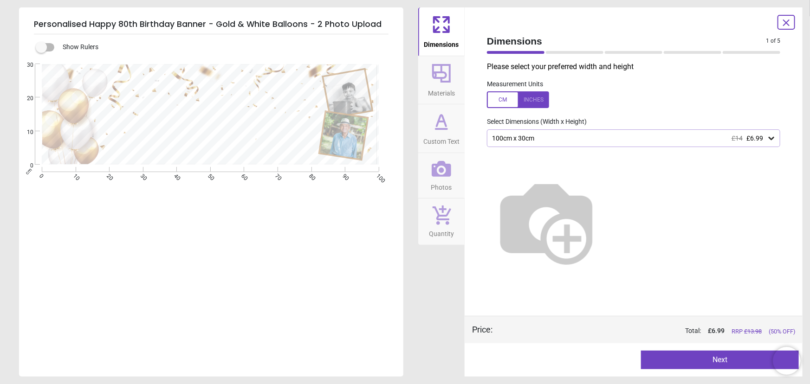
type textarea "**********"
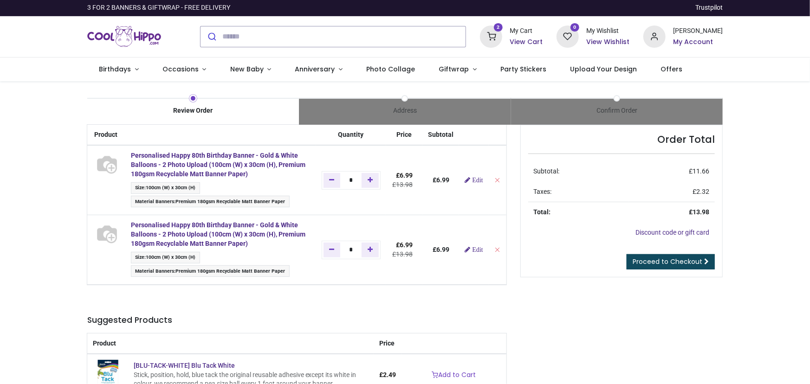
click at [266, 39] on input "search" at bounding box center [344, 36] width 244 height 20
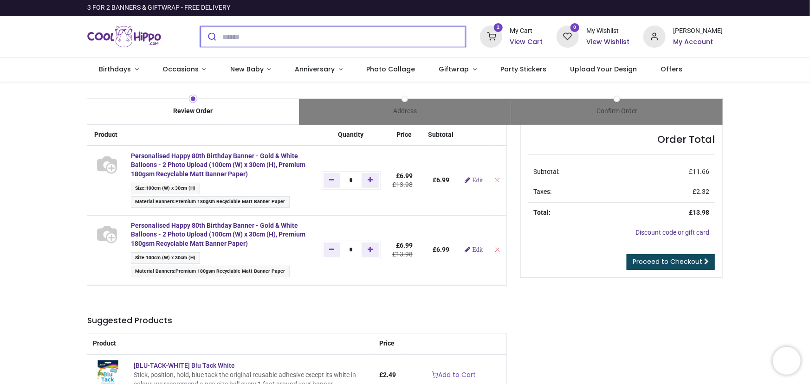
click at [226, 36] on input "search" at bounding box center [344, 36] width 244 height 20
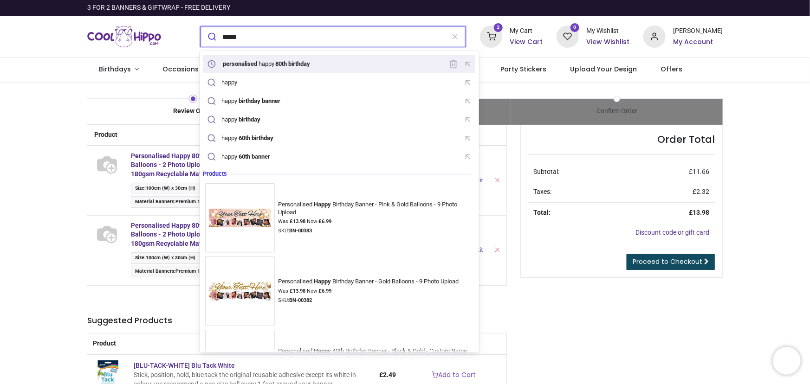
click at [264, 65] on div "personalised happy 80th birthday" at bounding box center [267, 63] width 90 height 7
type input "**********"
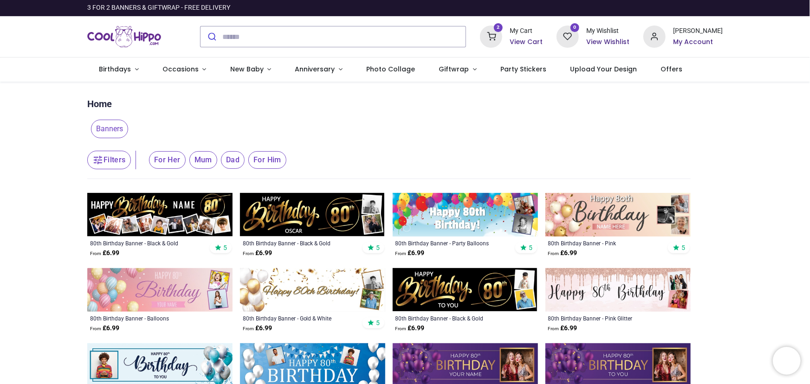
type input "**********"
click at [324, 287] on img at bounding box center [312, 290] width 145 height 44
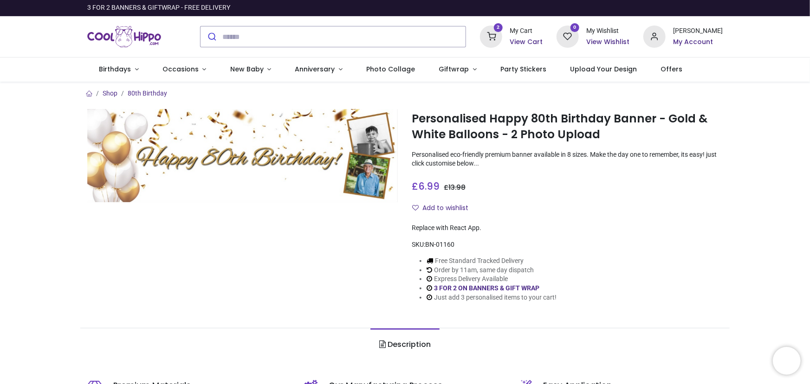
type input "**********"
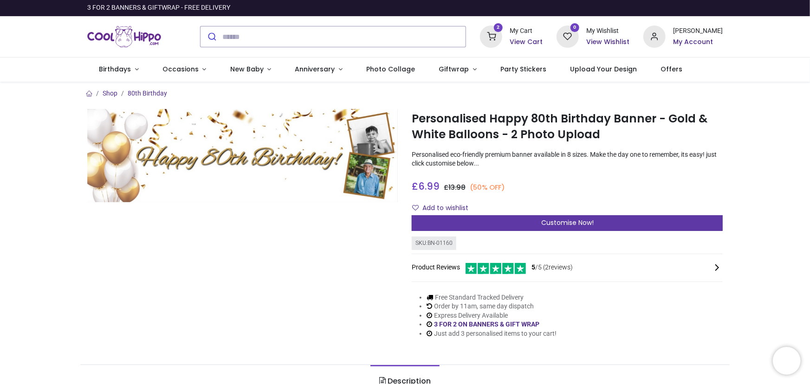
click at [580, 220] on span "Customise Now!" at bounding box center [567, 222] width 52 height 9
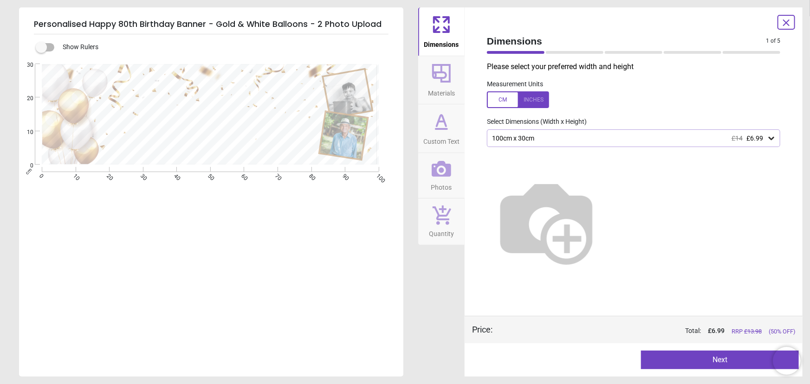
click at [705, 357] on button "Next" at bounding box center [720, 360] width 158 height 19
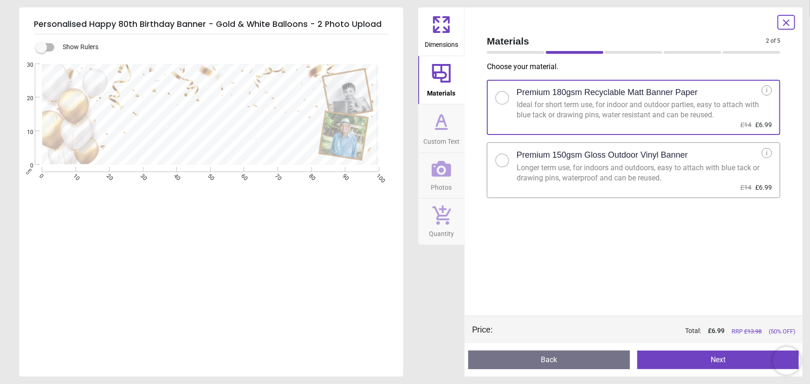
click at [705, 357] on button "Next" at bounding box center [717, 360] width 161 height 19
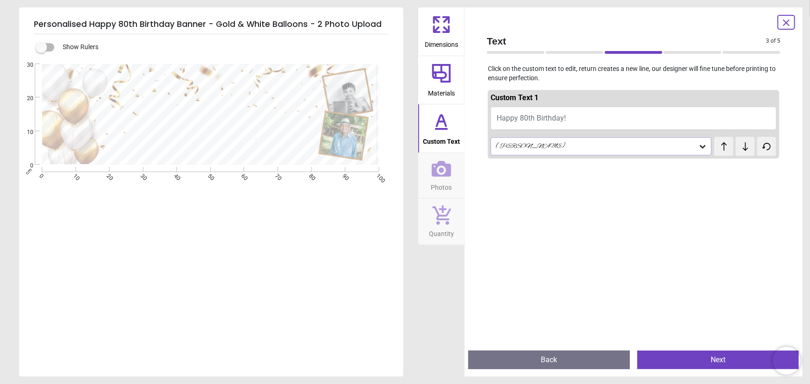
click at [524, 114] on span "Happy 80th Birthday!" at bounding box center [531, 118] width 69 height 9
type textarea "**********"
click at [712, 359] on button "Next" at bounding box center [717, 360] width 161 height 19
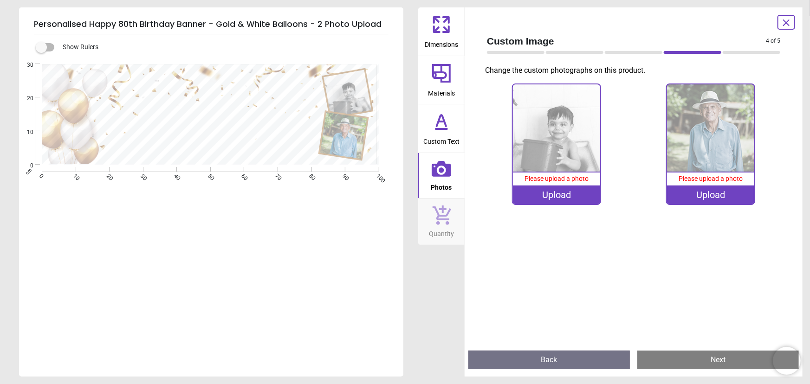
click at [564, 181] on span "Please upload a photo" at bounding box center [556, 178] width 64 height 7
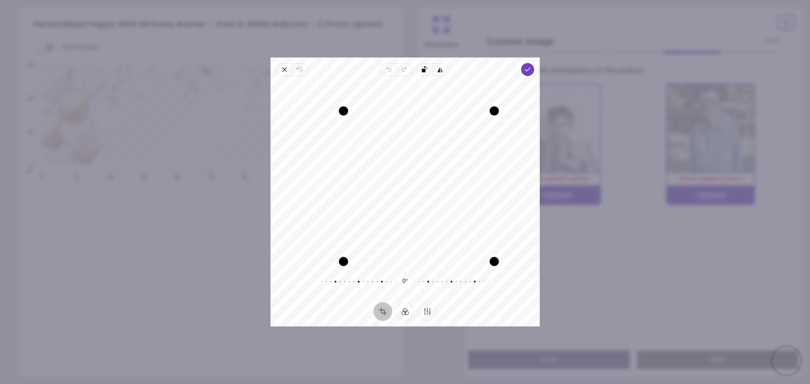
drag, startPoint x: 315, startPoint y: 84, endPoint x: 375, endPoint y: 84, distance: 59.9
click at [375, 84] on div "Recenter" at bounding box center [405, 173] width 254 height 178
drag, startPoint x: 344, startPoint y: 266, endPoint x: 383, endPoint y: 224, distance: 57.1
click at [383, 224] on div "Drag corner bl" at bounding box center [383, 221] width 9 height 9
drag, startPoint x: 436, startPoint y: 164, endPoint x: 426, endPoint y: 173, distance: 12.5
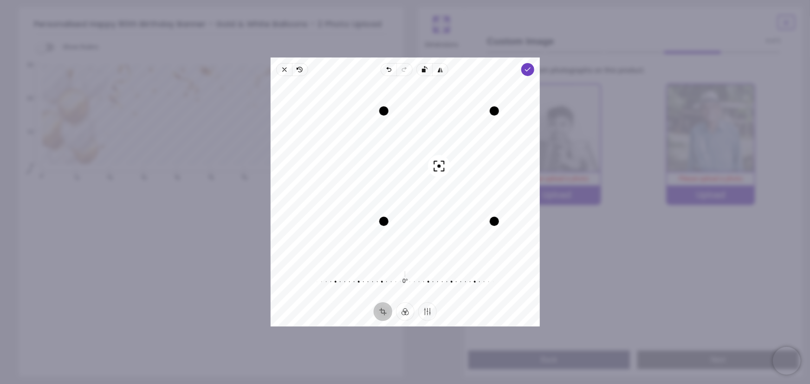
click at [426, 173] on div "Recenter" at bounding box center [405, 173] width 254 height 178
drag, startPoint x: 492, startPoint y: 115, endPoint x: 507, endPoint y: 94, distance: 25.2
click at [507, 94] on div "Drag corner tr" at bounding box center [511, 93] width 9 height 9
drag, startPoint x: 442, startPoint y: 155, endPoint x: 457, endPoint y: 159, distance: 15.6
click at [457, 159] on button "Recenter" at bounding box center [448, 157] width 22 height 22
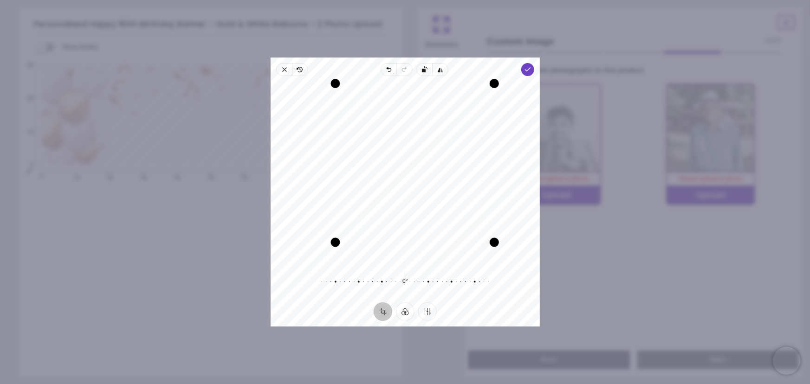
drag, startPoint x: 314, startPoint y: 257, endPoint x: 344, endPoint y: 248, distance: 31.4
click at [344, 248] on div "Recenter" at bounding box center [405, 173] width 254 height 178
drag, startPoint x: 332, startPoint y: 161, endPoint x: 349, endPoint y: 164, distance: 17.9
click at [349, 164] on div "Drag edge l" at bounding box center [352, 162] width 9 height 141
drag, startPoint x: 417, startPoint y: 234, endPoint x: 420, endPoint y: 248, distance: 14.7
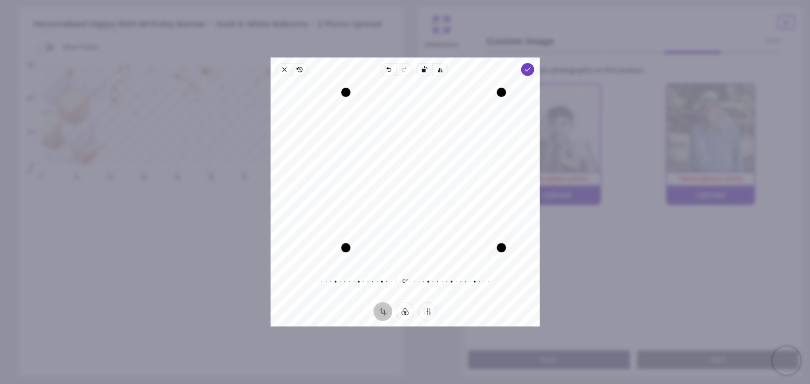
click at [420, 248] on div "Drag edge b" at bounding box center [423, 248] width 155 height 9
drag, startPoint x: 430, startPoint y: 194, endPoint x: 399, endPoint y: 198, distance: 31.4
click at [399, 198] on div "Recenter" at bounding box center [405, 173] width 254 height 178
drag, startPoint x: 424, startPoint y: 247, endPoint x: 425, endPoint y: 254, distance: 7.0
click at [425, 254] on div "Drag edge b" at bounding box center [423, 254] width 162 height 9
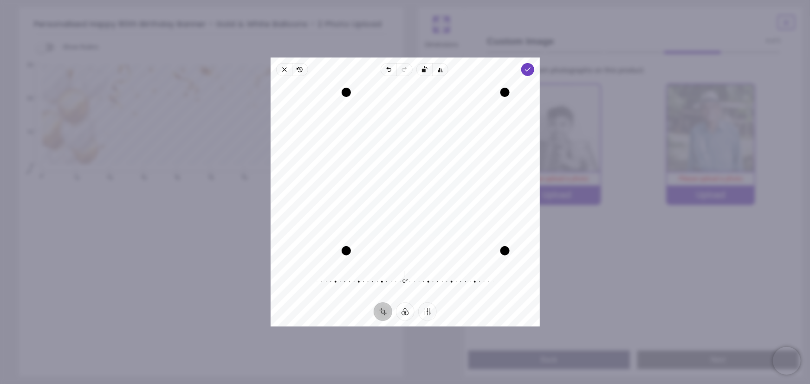
drag, startPoint x: 338, startPoint y: 258, endPoint x: 345, endPoint y: 257, distance: 6.6
click at [345, 256] on div "Drag corner bl" at bounding box center [346, 250] width 9 height 9
click at [531, 72] on span "Done" at bounding box center [527, 69] width 13 height 13
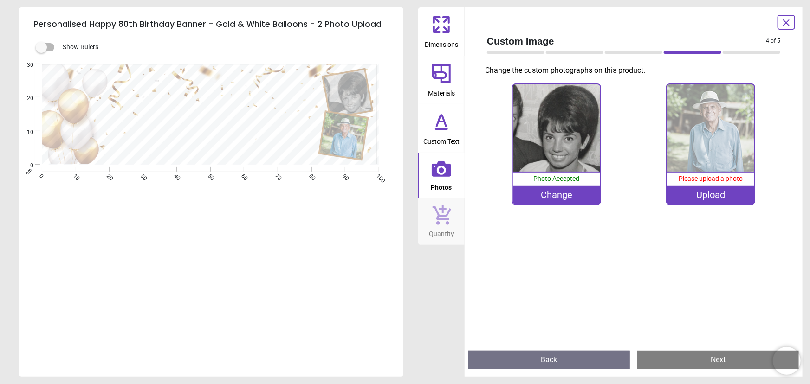
click at [713, 191] on div "Upload" at bounding box center [711, 195] width 88 height 19
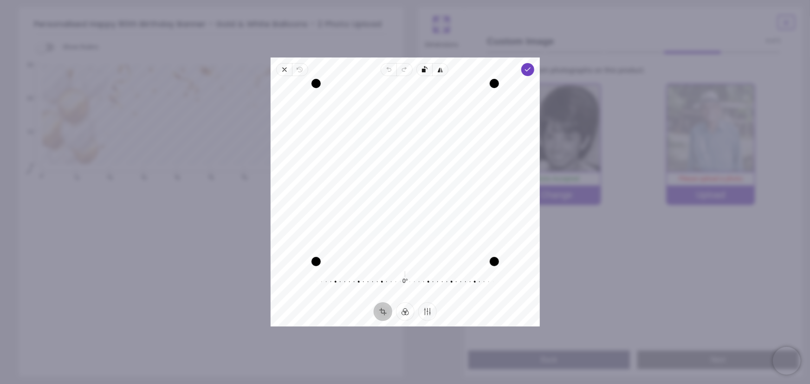
drag, startPoint x: 402, startPoint y: 185, endPoint x: 391, endPoint y: 210, distance: 27.0
click at [391, 210] on div "Recenter" at bounding box center [405, 173] width 254 height 178
drag, startPoint x: 312, startPoint y: 260, endPoint x: 321, endPoint y: 190, distance: 70.2
click at [321, 190] on div "Recenter" at bounding box center [405, 173] width 254 height 178
drag, startPoint x: 498, startPoint y: 226, endPoint x: 455, endPoint y: 199, distance: 50.6
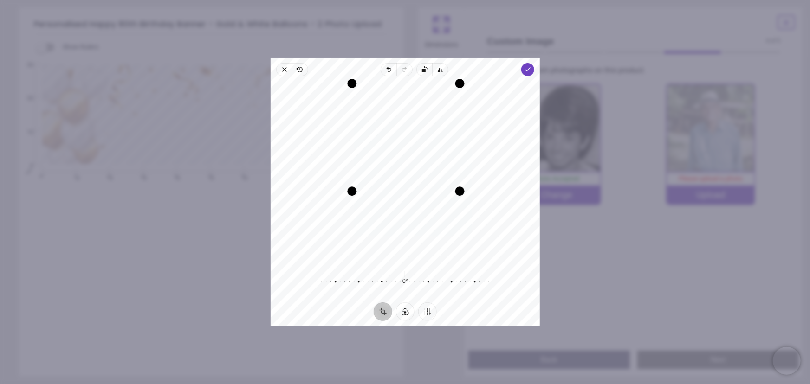
click at [455, 196] on div "Drag corner br" at bounding box center [459, 191] width 9 height 9
drag, startPoint x: 412, startPoint y: 142, endPoint x: 415, endPoint y: 147, distance: 6.1
click at [415, 147] on div "Recenter" at bounding box center [405, 173] width 254 height 178
click at [522, 70] on span "Done" at bounding box center [527, 69] width 13 height 13
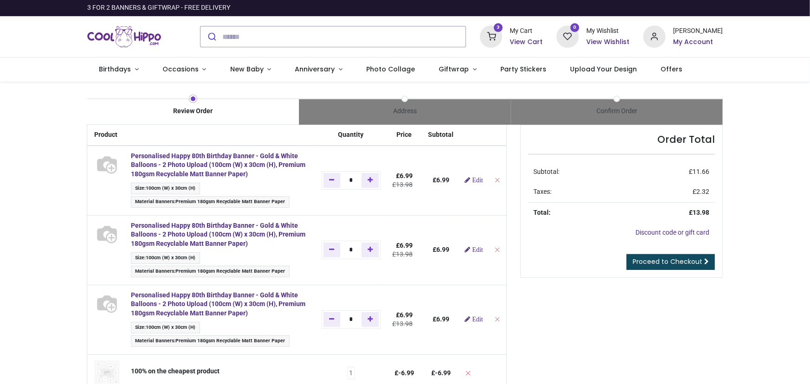
type input "**********"
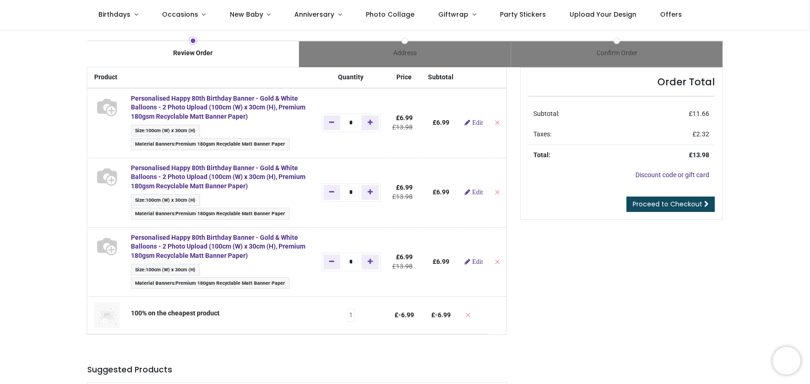
scroll to position [1, 0]
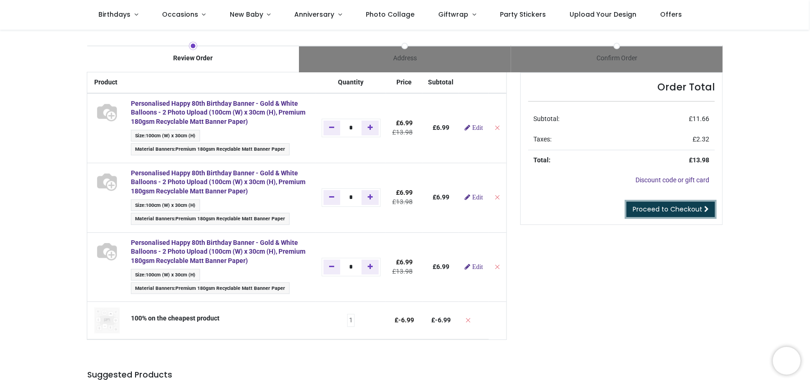
click at [678, 208] on span "Proceed to Checkout" at bounding box center [668, 209] width 70 height 9
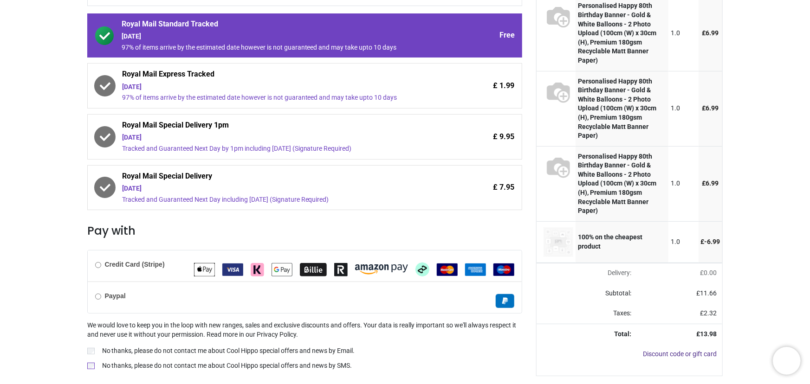
scroll to position [168, 0]
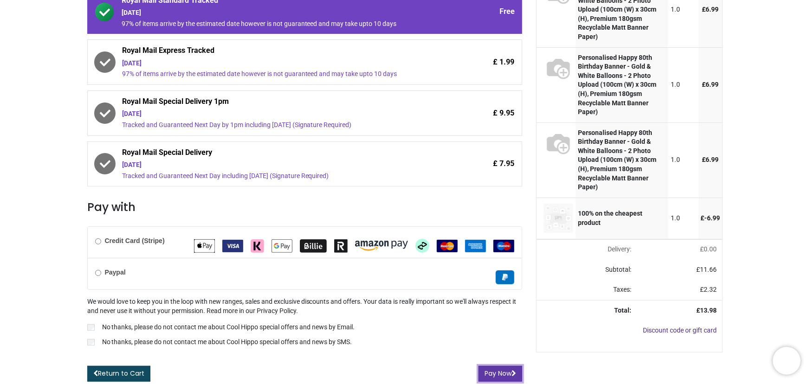
click at [498, 369] on button "Pay Now" at bounding box center [500, 374] width 44 height 16
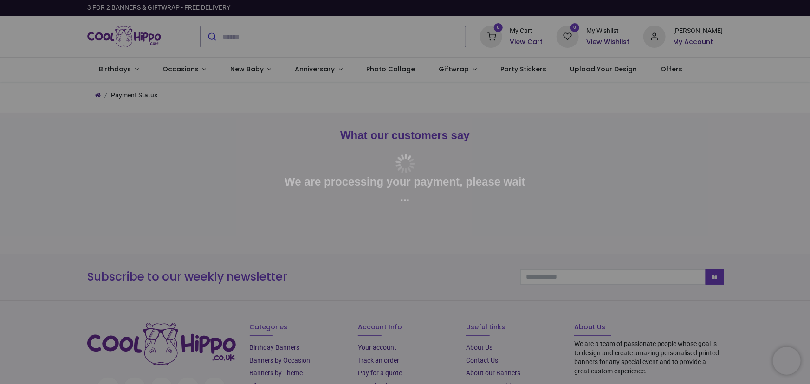
type input "**********"
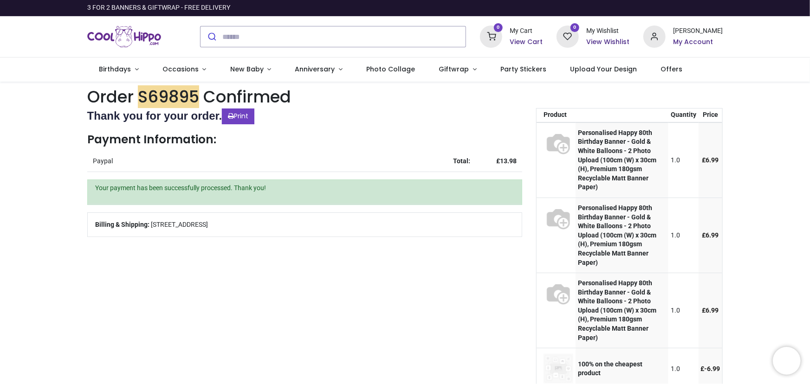
type input "**********"
